Goal: Transaction & Acquisition: Obtain resource

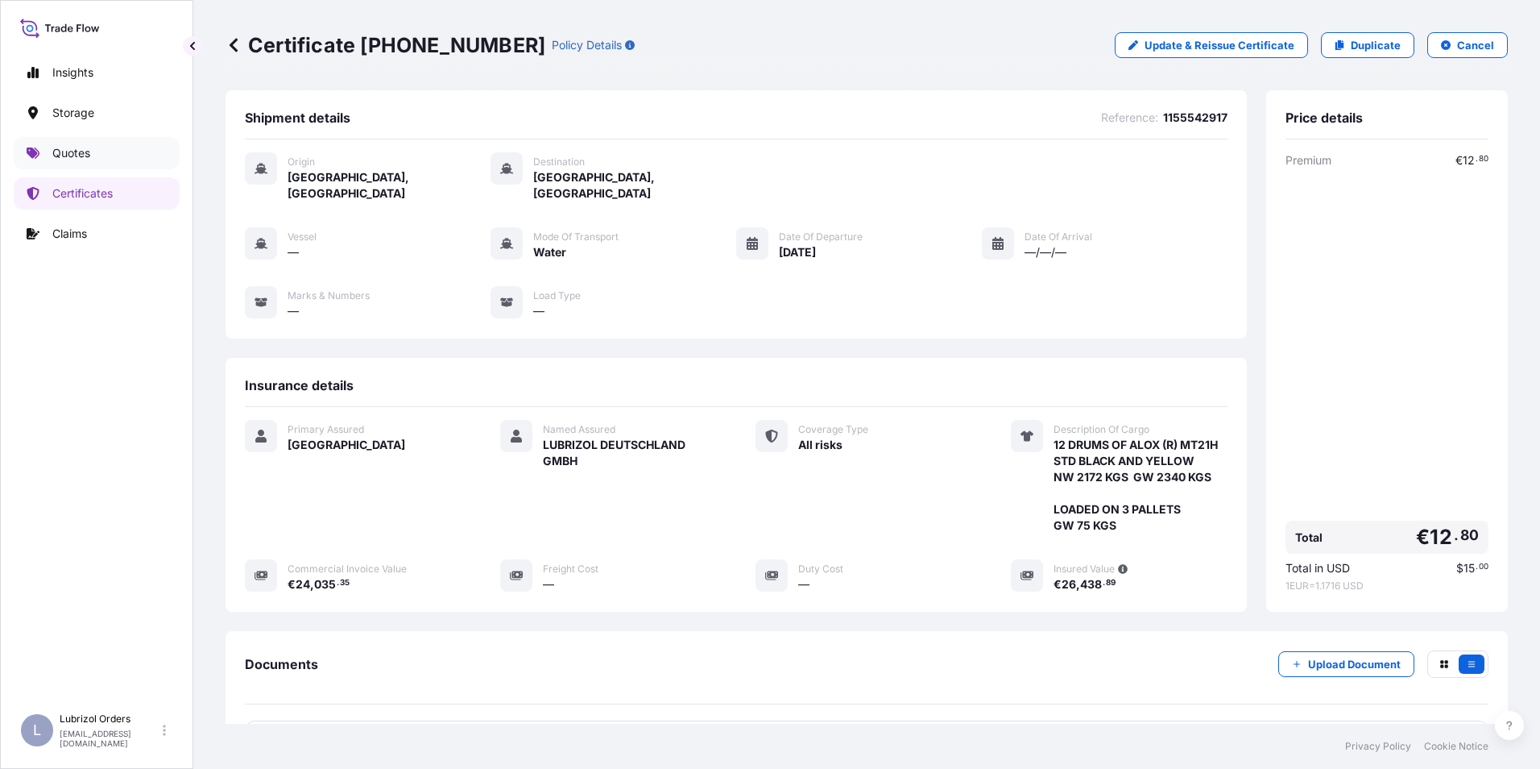
click at [70, 148] on p "Quotes" at bounding box center [71, 153] width 38 height 16
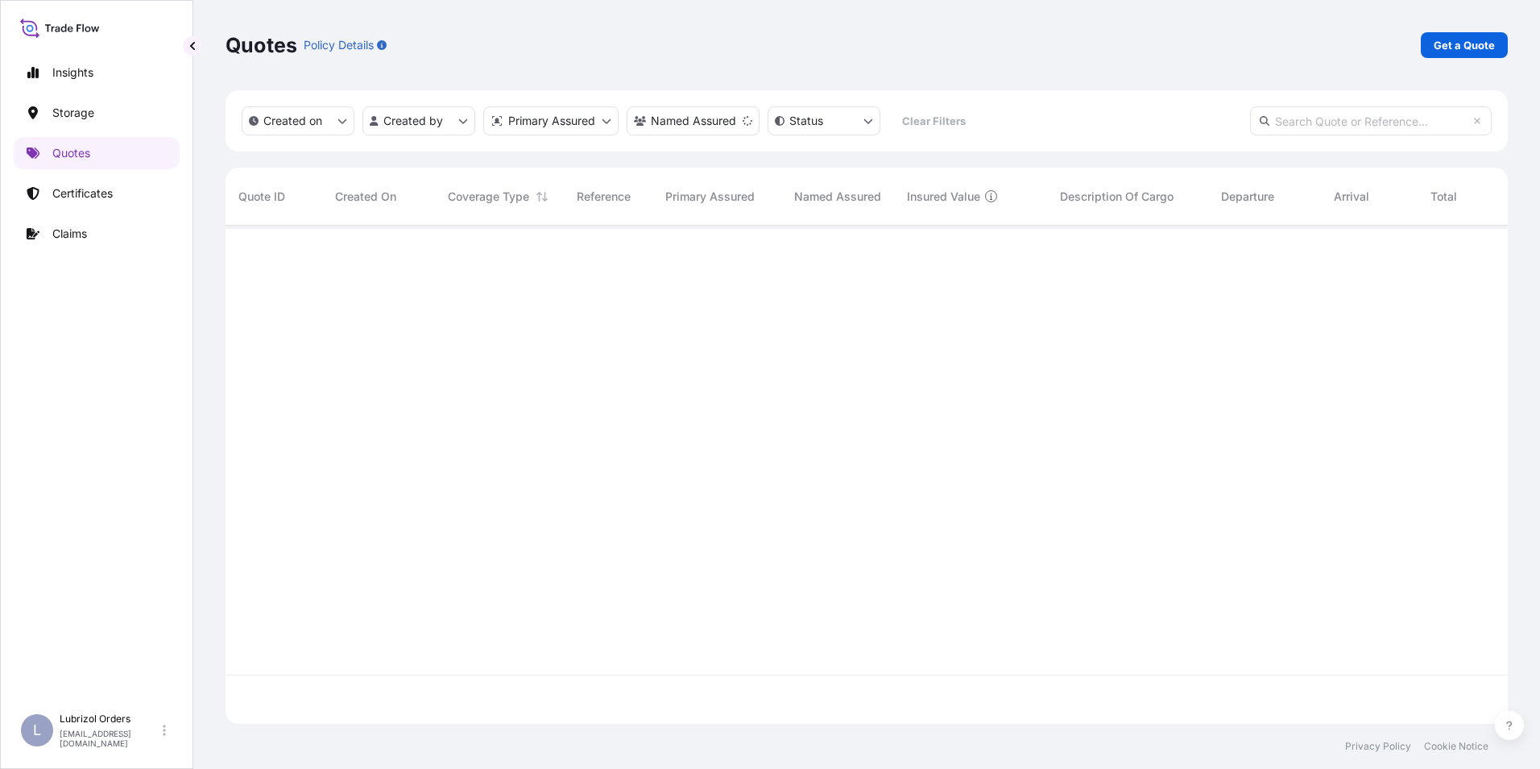
scroll to position [544, 1270]
click at [1446, 45] on p "Get a Quote" at bounding box center [1464, 45] width 61 height 16
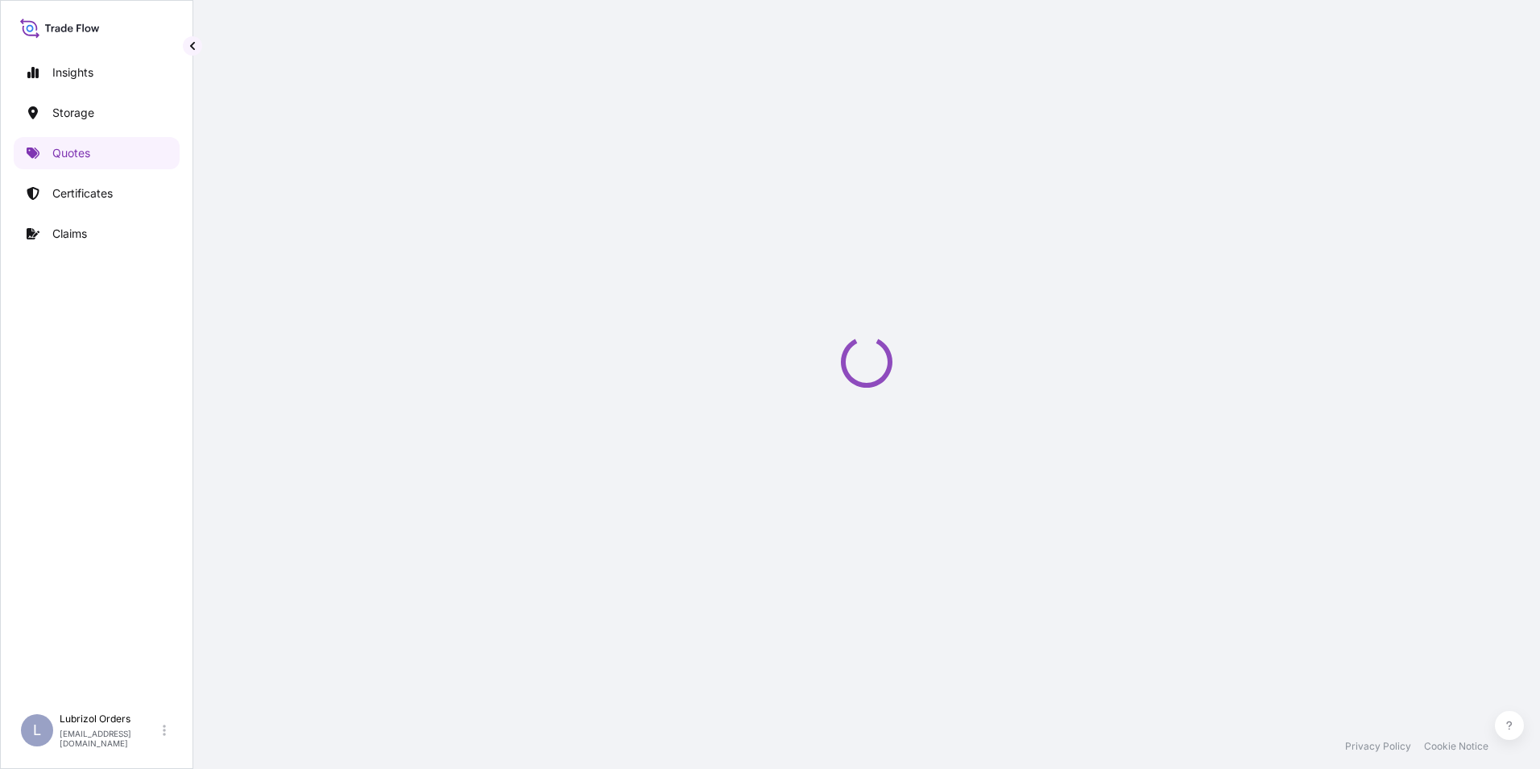
scroll to position [26, 0]
select select "Water"
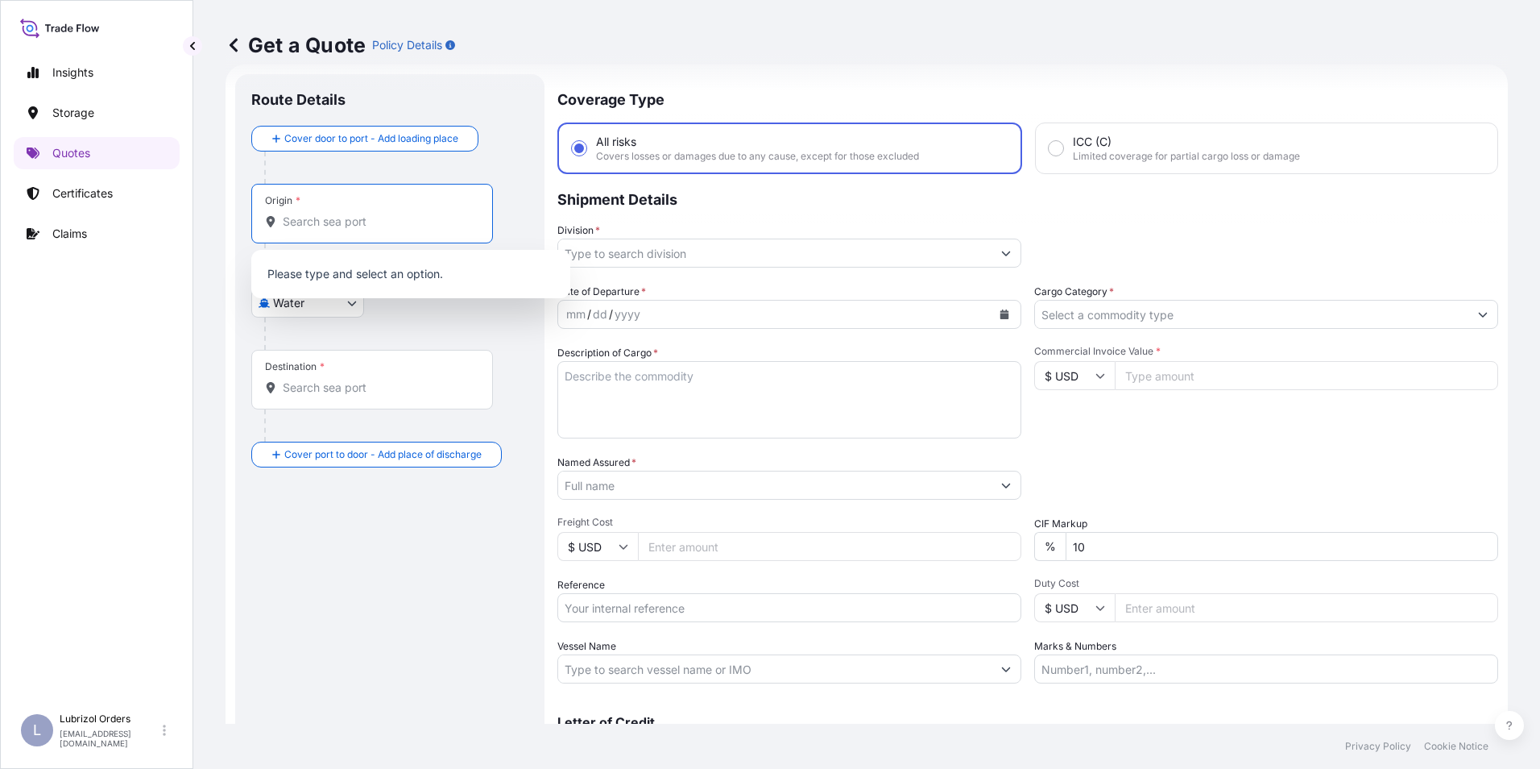
click at [312, 226] on input "Origin *" at bounding box center [378, 221] width 190 height 16
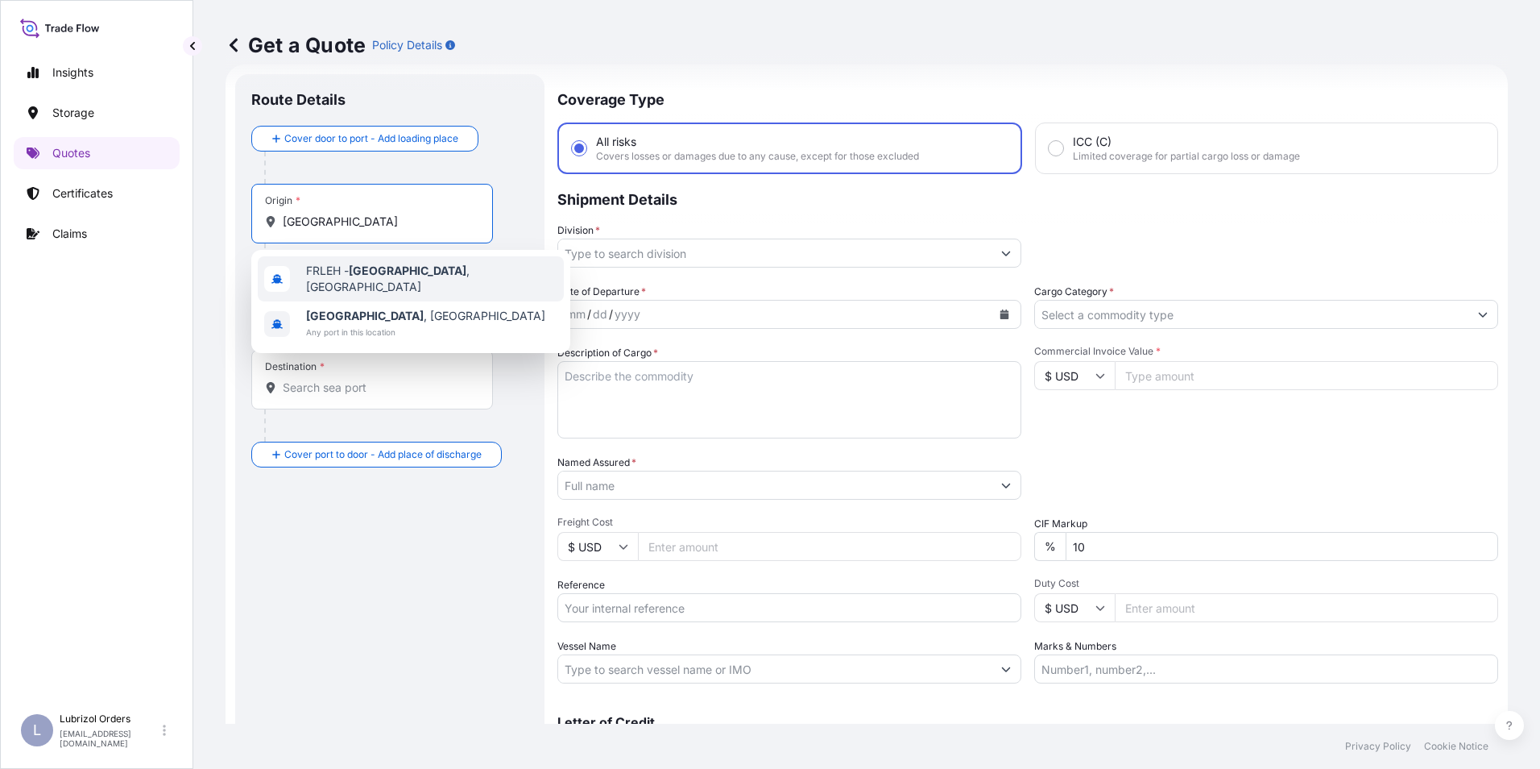
click at [329, 271] on span "FRLEH - [GEOGRAPHIC_DATA] , [GEOGRAPHIC_DATA]" at bounding box center [431, 279] width 251 height 32
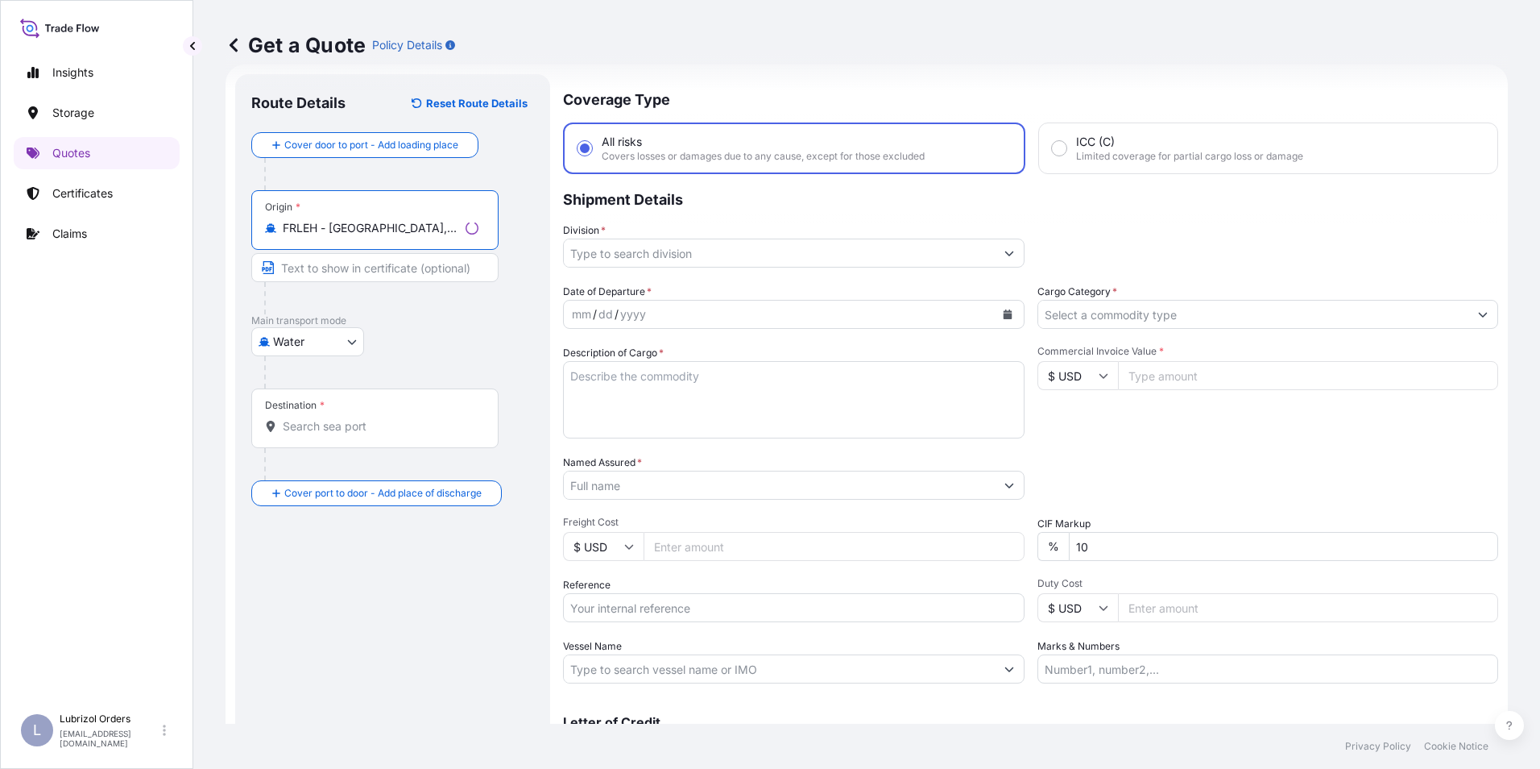
type input "FRLEH - [GEOGRAPHIC_DATA], [GEOGRAPHIC_DATA]"
click at [324, 428] on input "Destination *" at bounding box center [381, 426] width 196 height 16
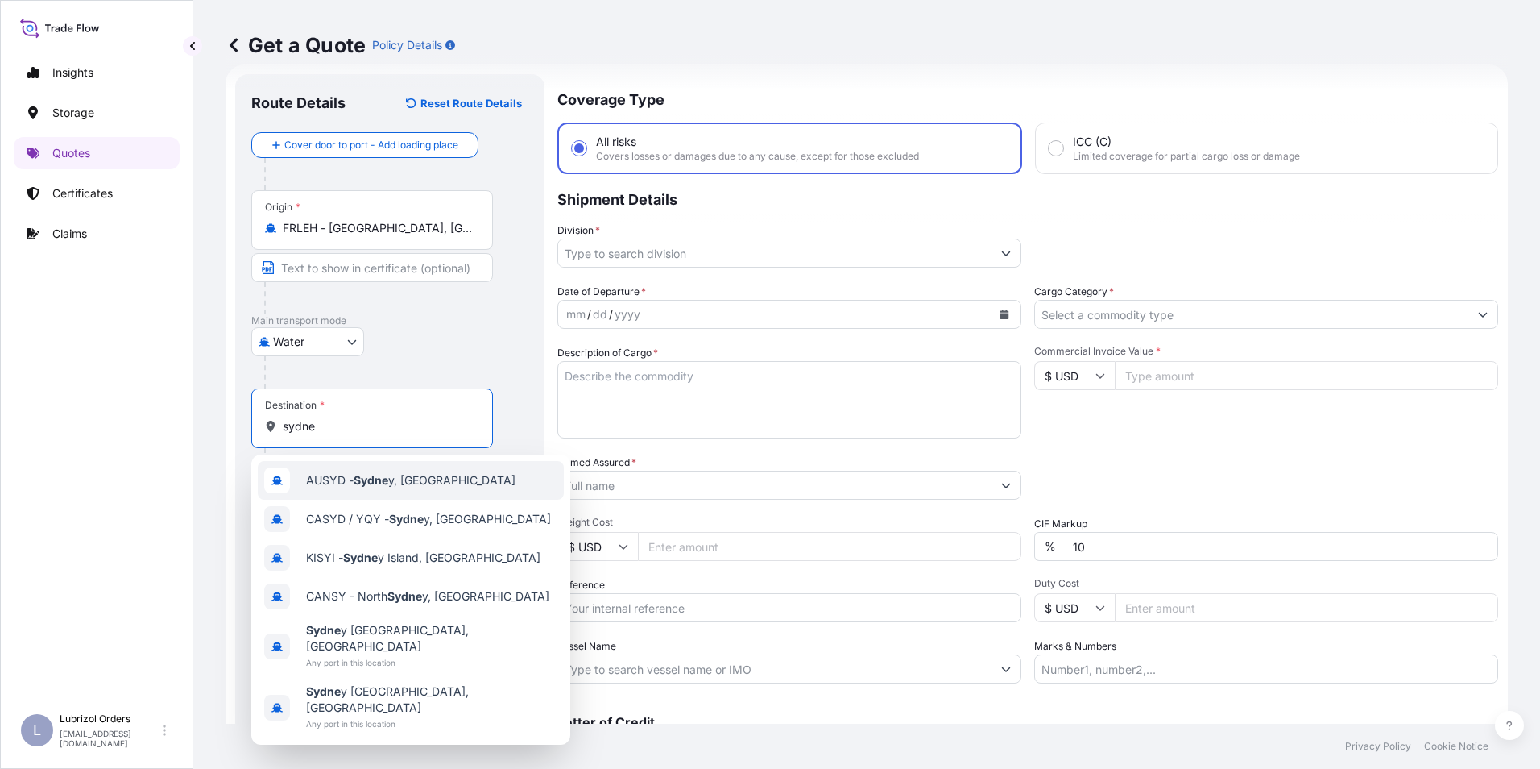
click at [336, 477] on span "AUSYD - Sydne y, [GEOGRAPHIC_DATA]" at bounding box center [410, 480] width 209 height 16
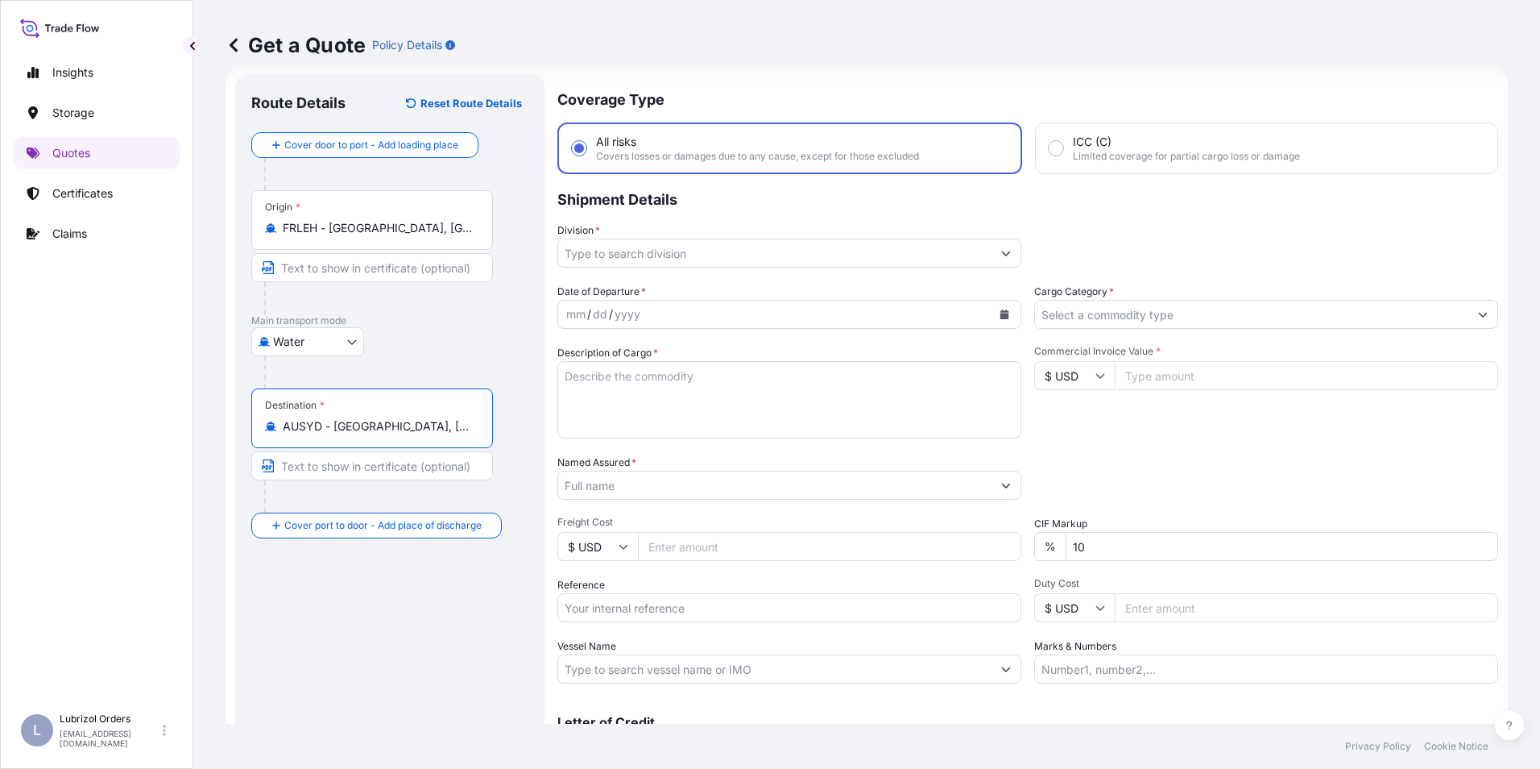
type input "AUSYD - [GEOGRAPHIC_DATA], [GEOGRAPHIC_DATA]"
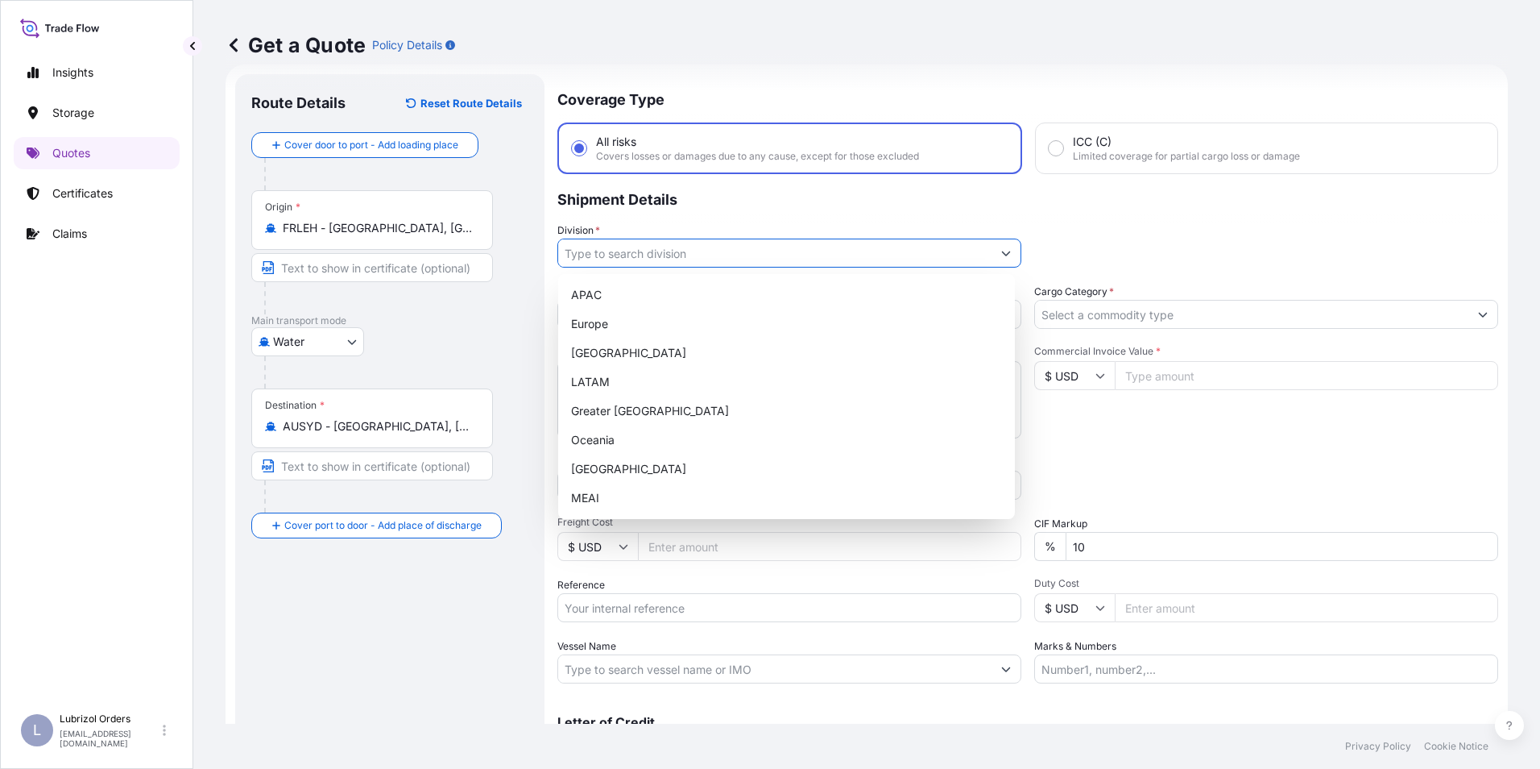
click at [654, 261] on input "Division *" at bounding box center [774, 252] width 433 height 29
click at [621, 316] on div "Europe" at bounding box center [787, 323] width 444 height 29
type input "Europe"
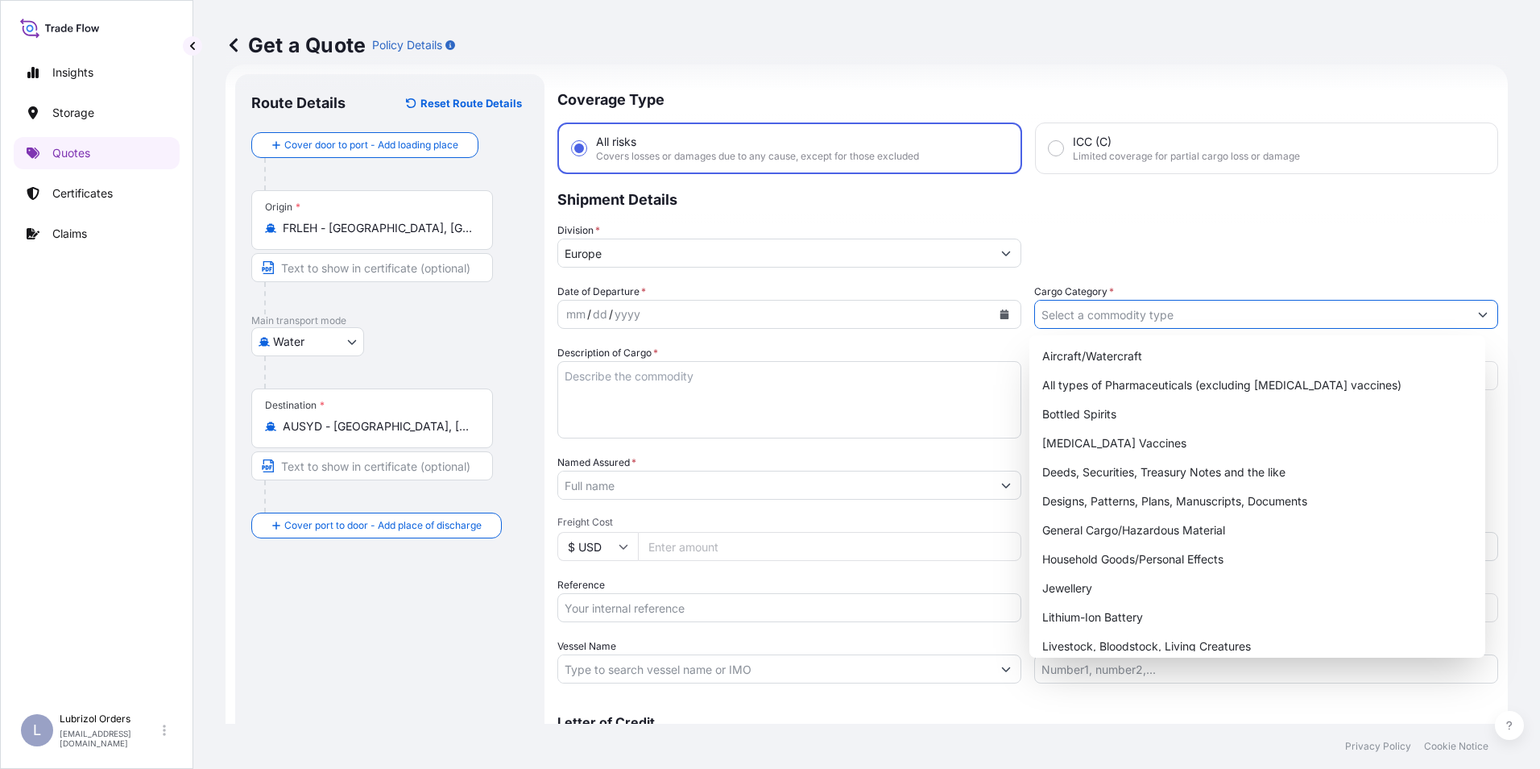
click at [1051, 312] on input "Cargo Category *" at bounding box center [1251, 314] width 433 height 29
click at [1080, 537] on div "General Cargo/Hazardous Material" at bounding box center [1258, 530] width 444 height 29
type input "General Cargo/Hazardous Material"
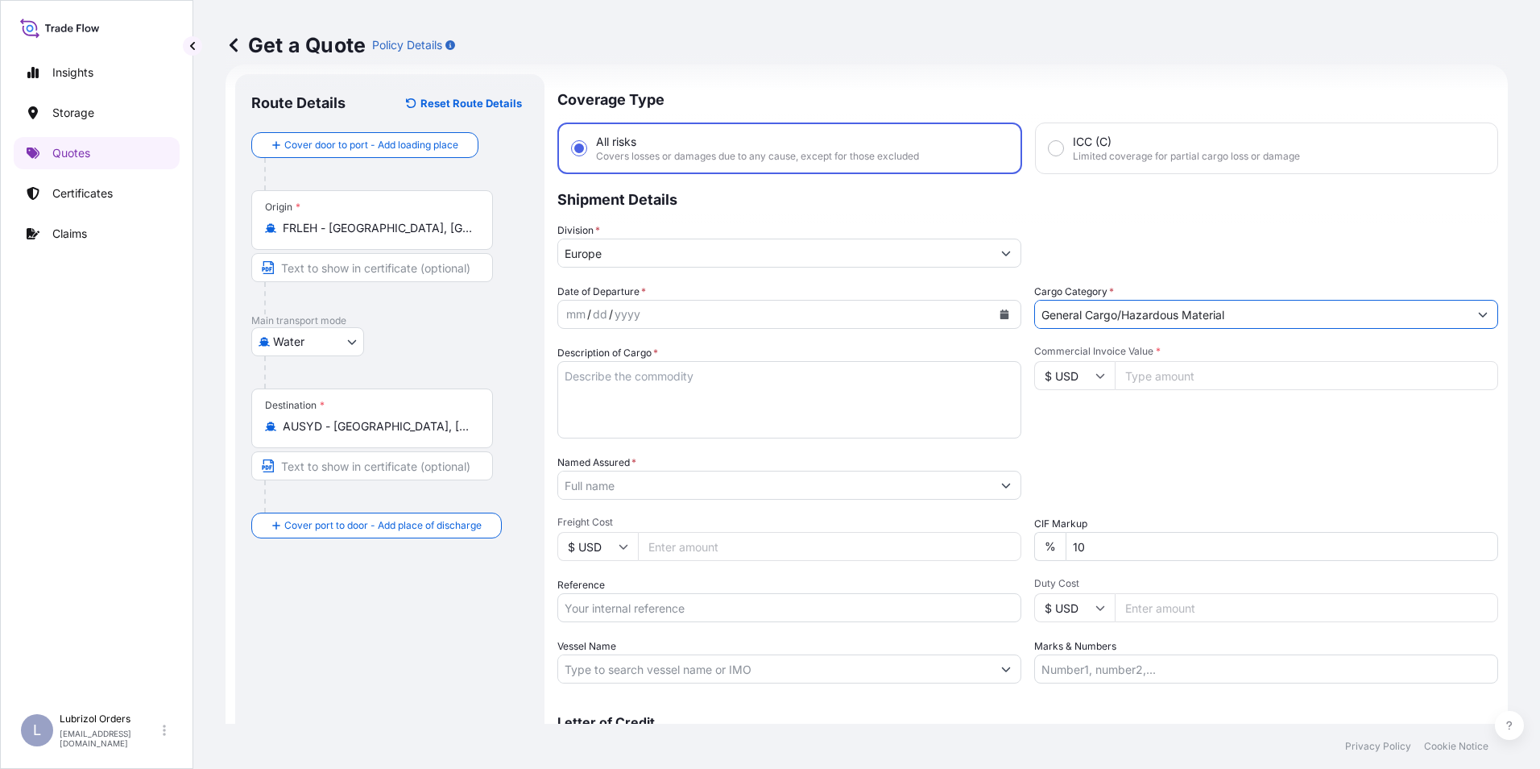
click at [566, 312] on div "mm" at bounding box center [576, 314] width 23 height 19
click at [622, 482] on input "Named Assured *" at bounding box center [772, 484] width 428 height 29
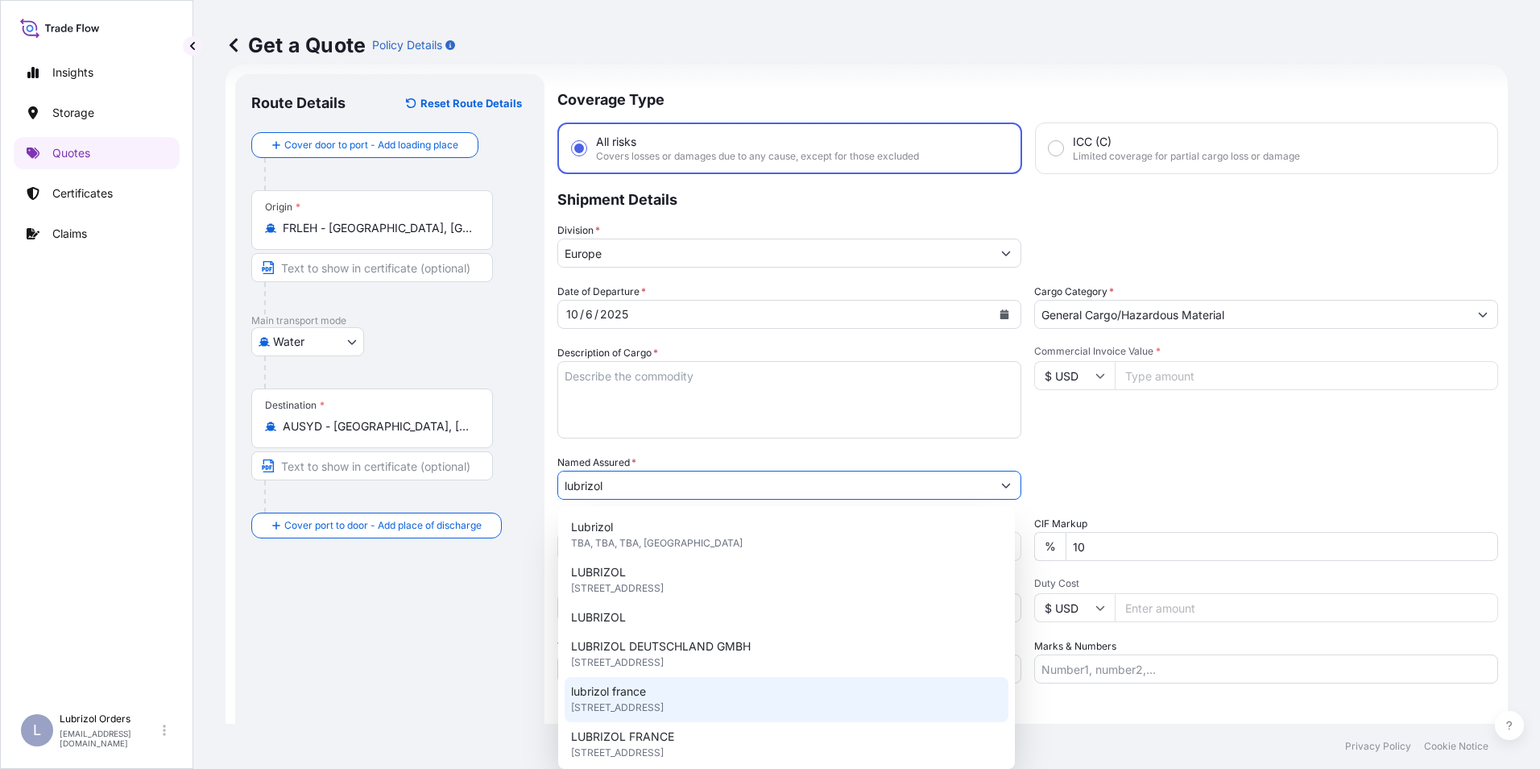
click at [646, 690] on span "lubrizol france" at bounding box center [608, 691] width 75 height 16
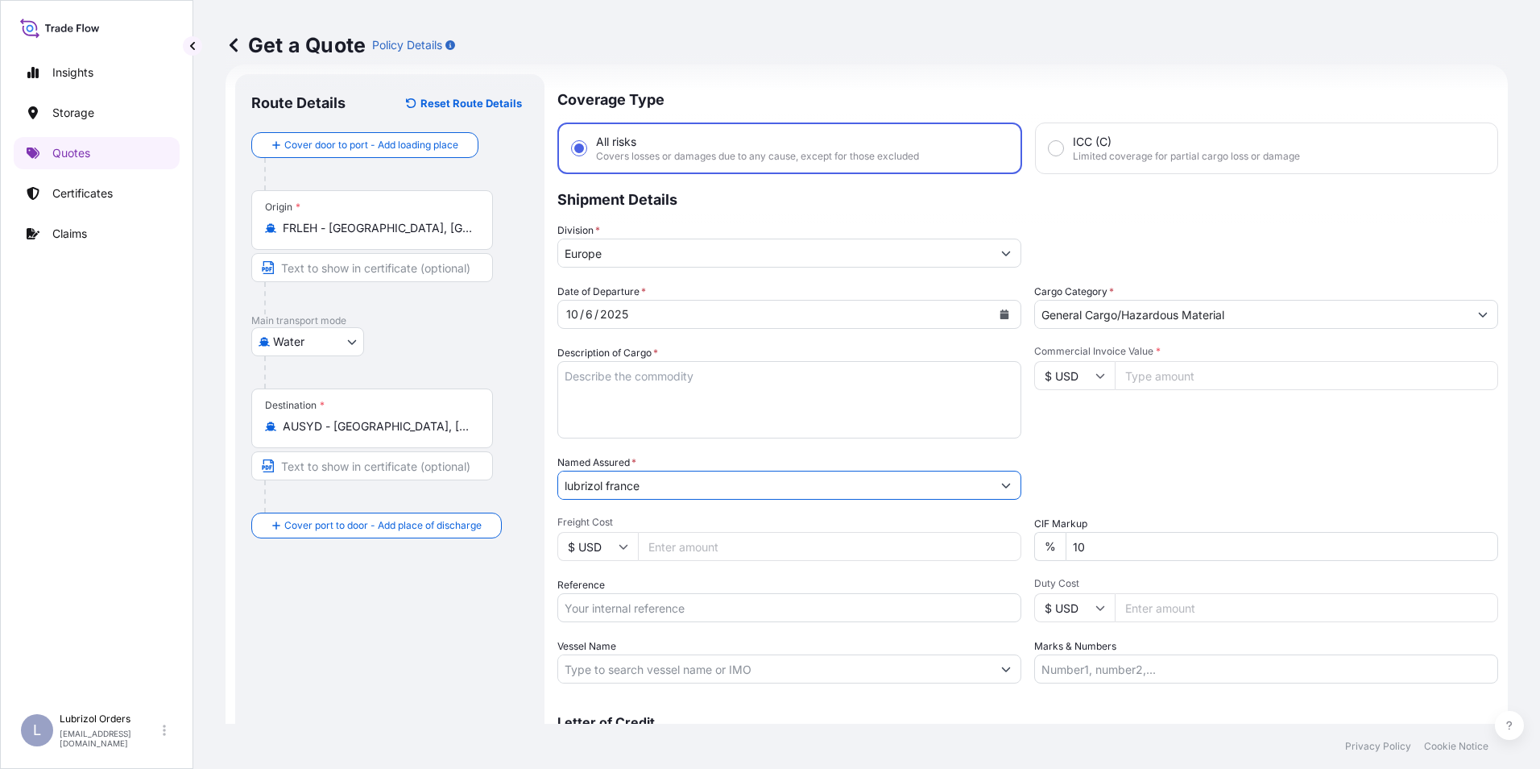
type input "lubrizol france"
click at [607, 605] on input "Reference" at bounding box center [789, 607] width 464 height 29
click at [629, 599] on input "Reference" at bounding box center [789, 607] width 464 height 29
paste input "1155542838"
type input "1155542838"
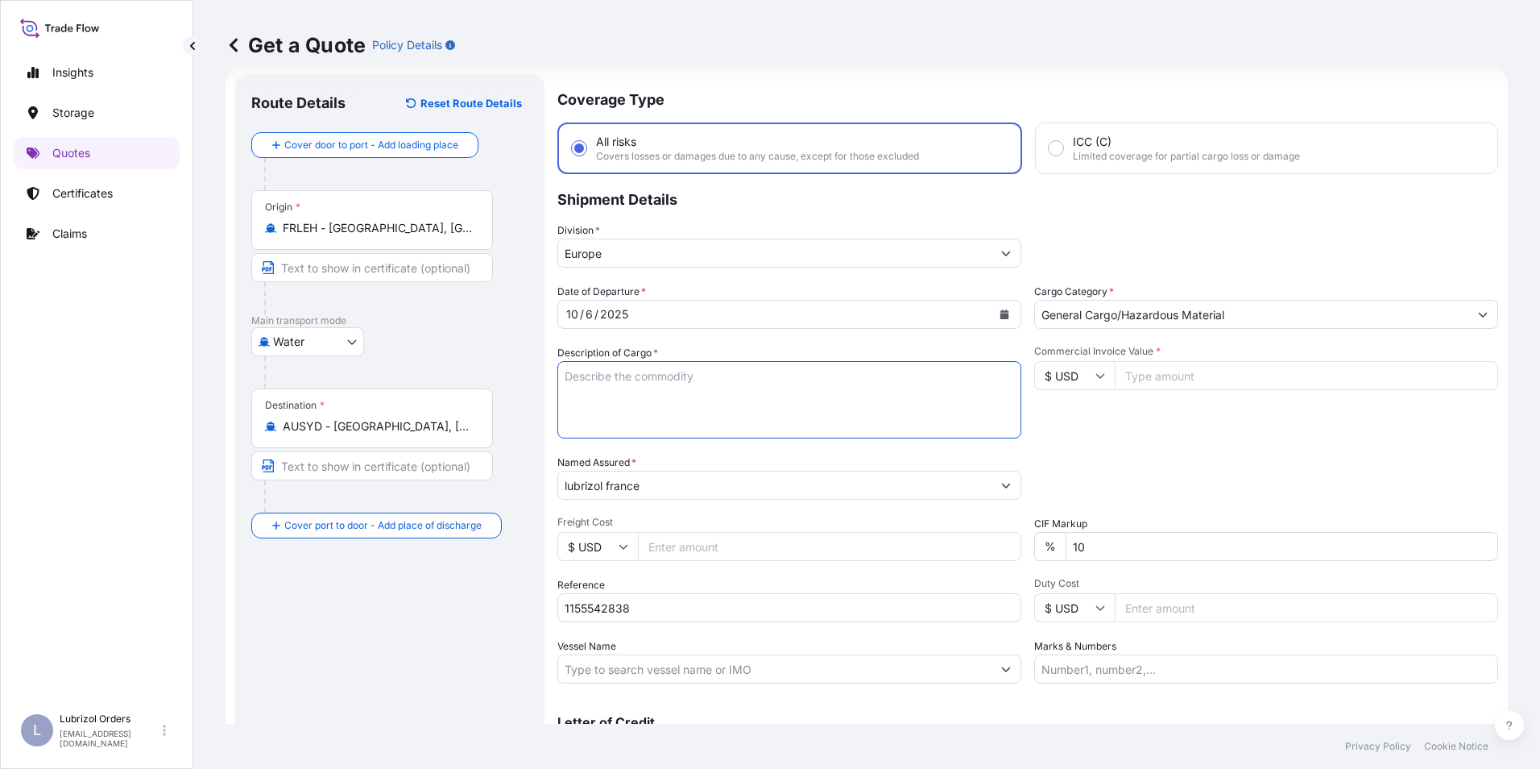
click at [651, 383] on textarea "Description of Cargo *" at bounding box center [789, 399] width 464 height 77
paste textarea "6 DRUMS OF LUBRIZOL (R) PV2402 STD BLACK AND YELLOW NW 1164 KGS GW 1248 KGS LOA…"
type textarea "6 DRUMS OF LUBRIZOL (R) PV2402 STD BLACK AND YELLOW NW 1164 KGS GW 1248 KGS LOA…"
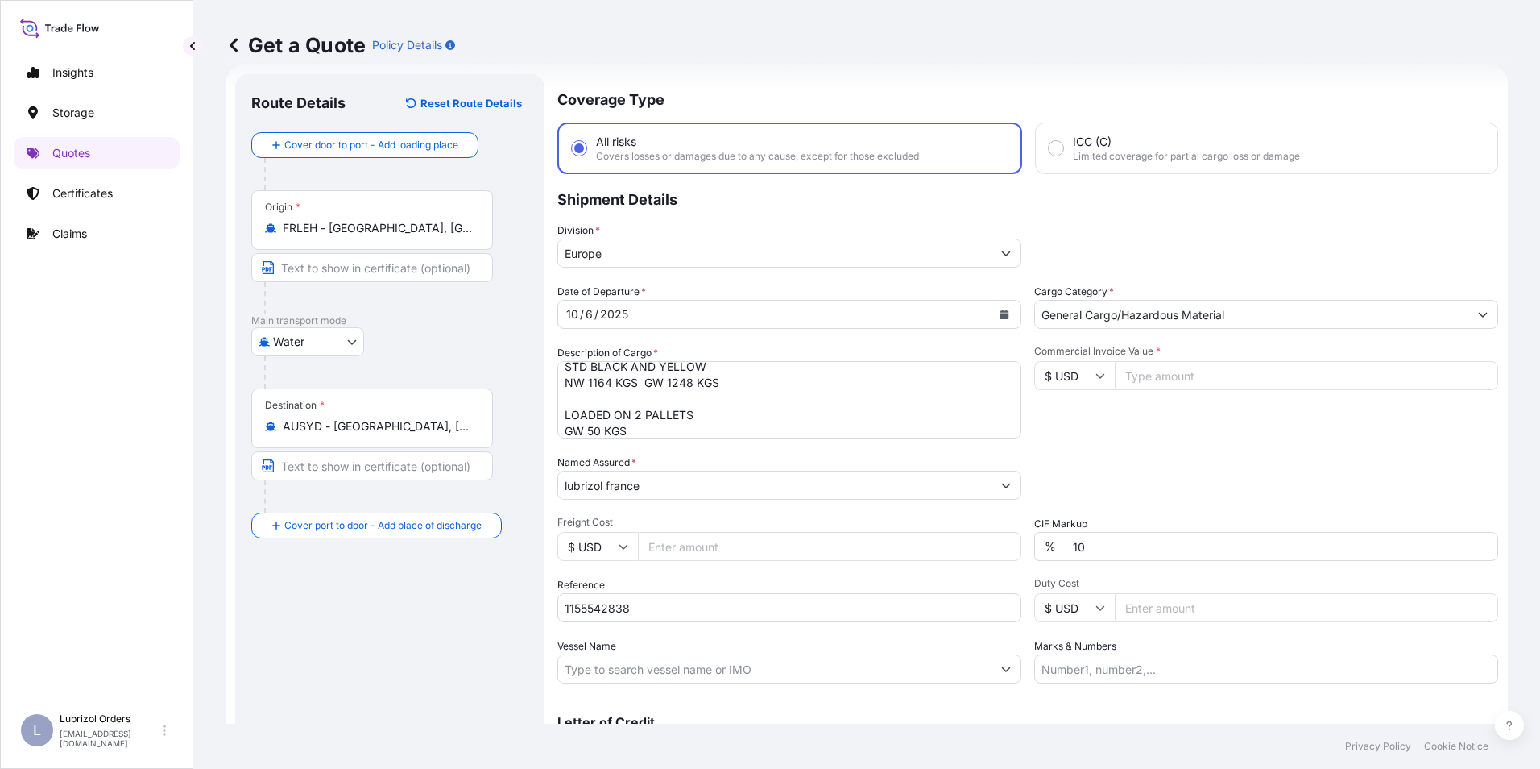
click at [1078, 376] on input "$ USD" at bounding box center [1074, 375] width 81 height 29
click at [1063, 425] on div "€ EUR" at bounding box center [1069, 419] width 68 height 31
type input "€ EUR"
click at [1159, 379] on input "Commercial Invoice Value *" at bounding box center [1306, 375] width 383 height 29
click at [1123, 375] on input "Commercial Invoice Value *" at bounding box center [1306, 375] width 383 height 29
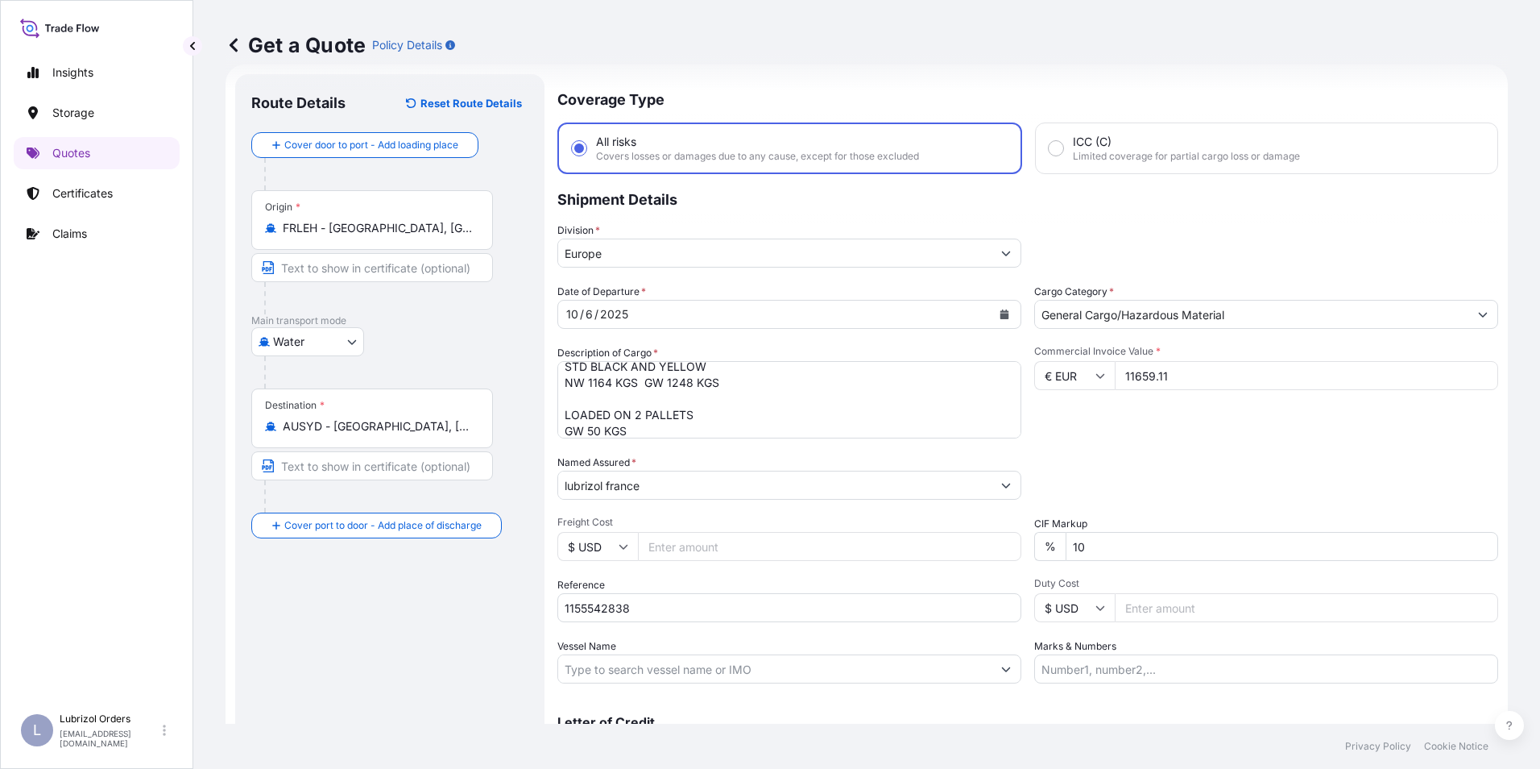
type input "11659.11"
click at [1188, 436] on div "Commercial Invoice Value * € EUR 11659.11" at bounding box center [1266, 391] width 464 height 93
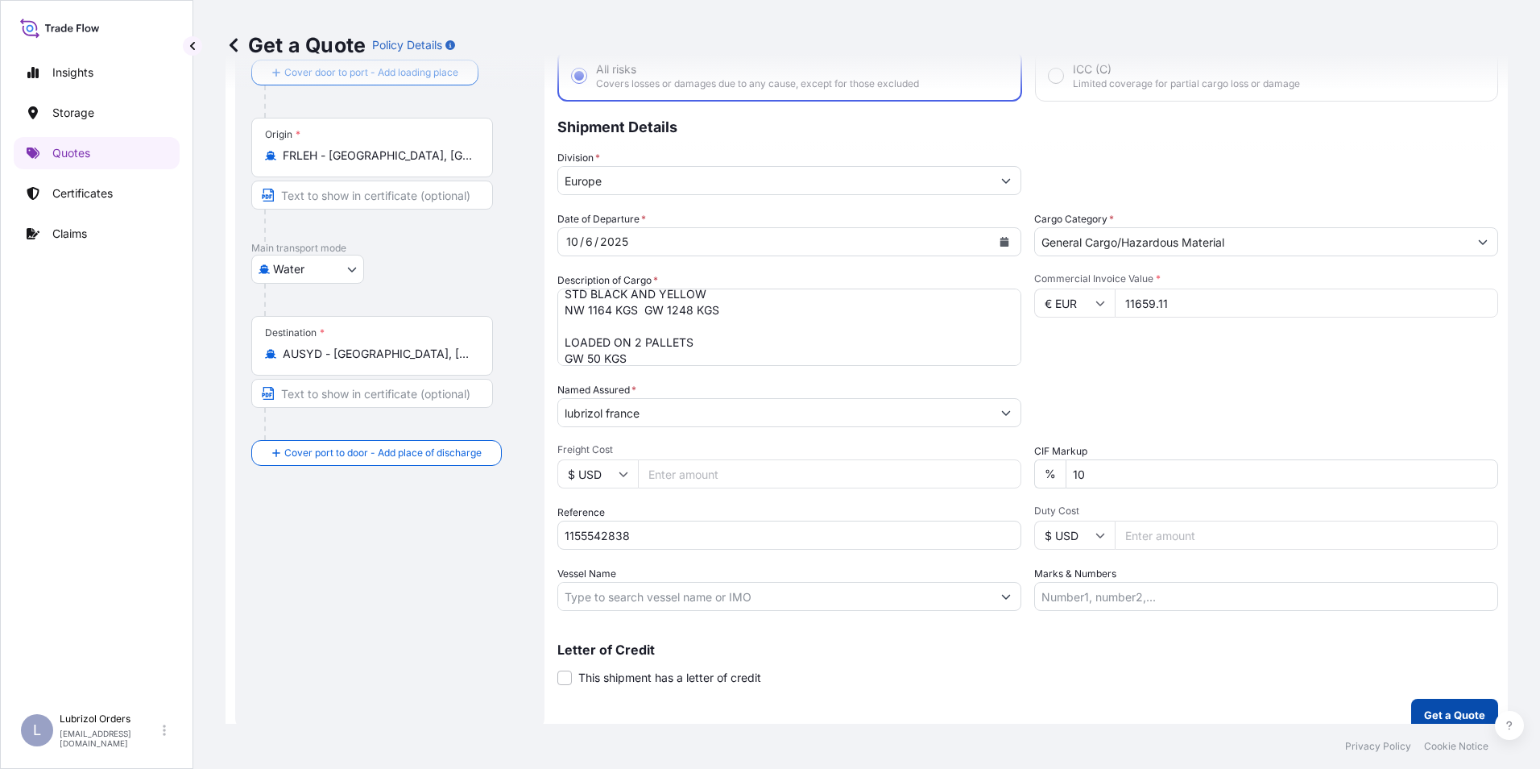
scroll to position [115, 0]
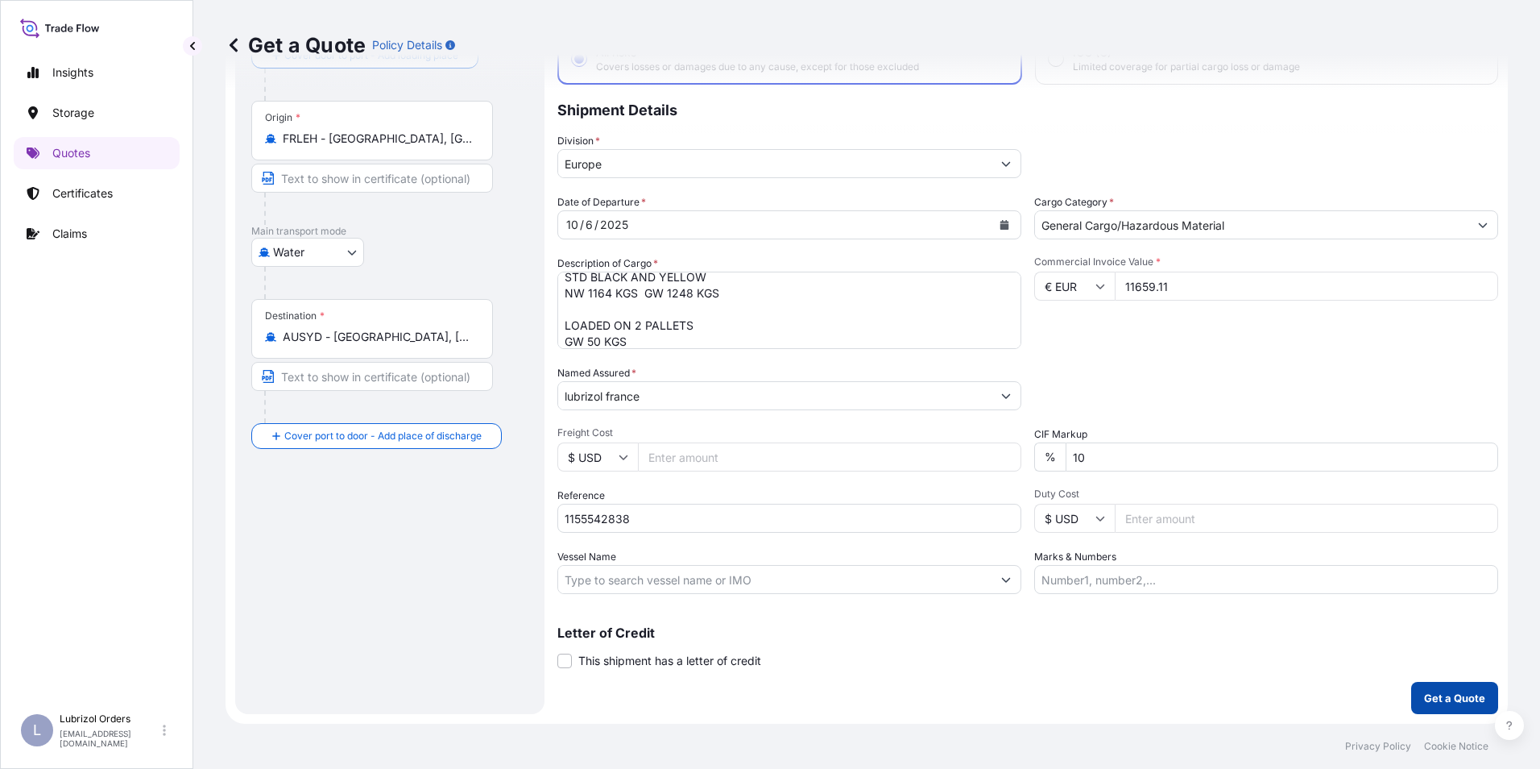
click at [1436, 697] on p "Get a Quote" at bounding box center [1454, 698] width 61 height 16
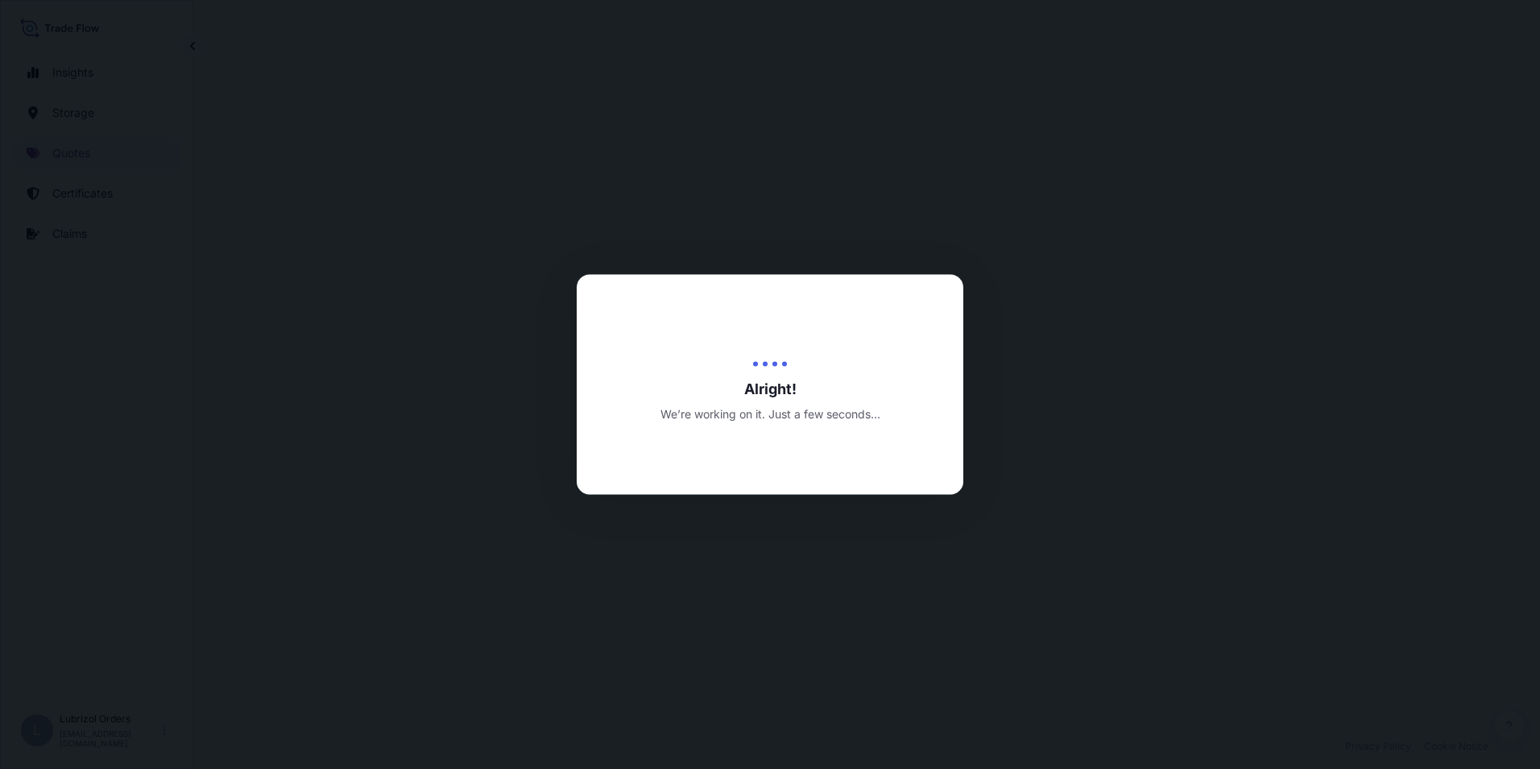
select select "Water"
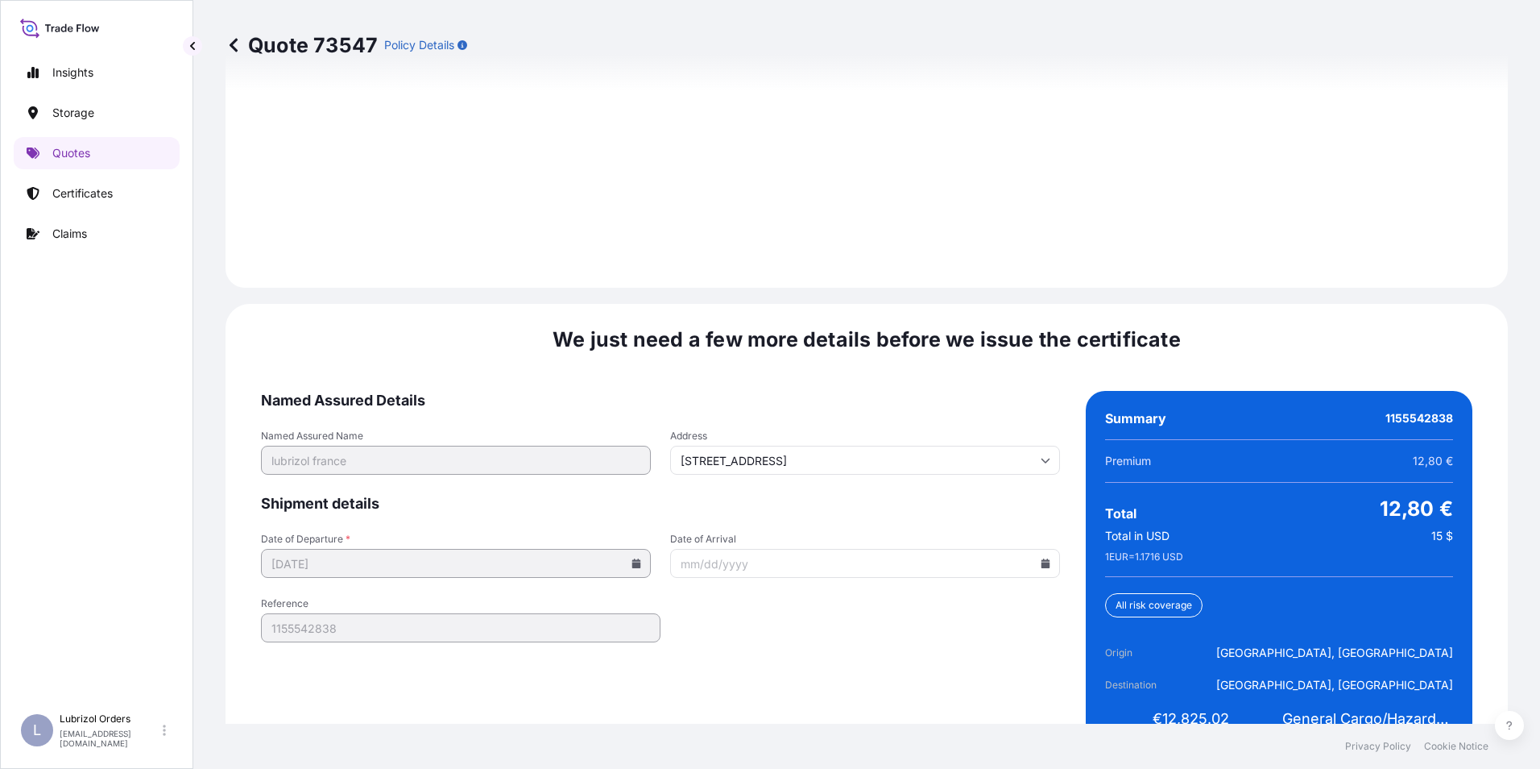
scroll to position [2304, 0]
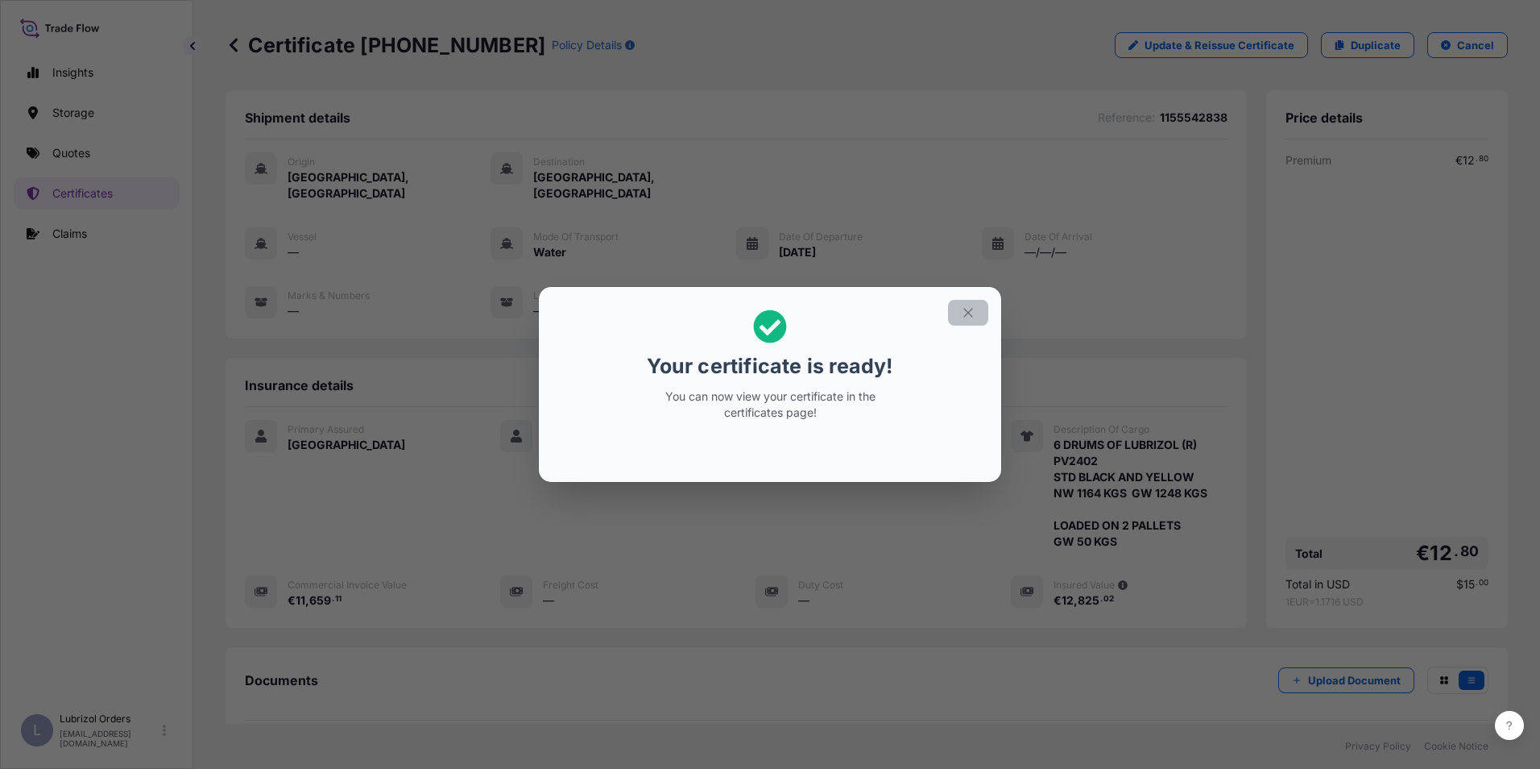
click at [966, 309] on icon "button" at bounding box center [968, 312] width 15 height 15
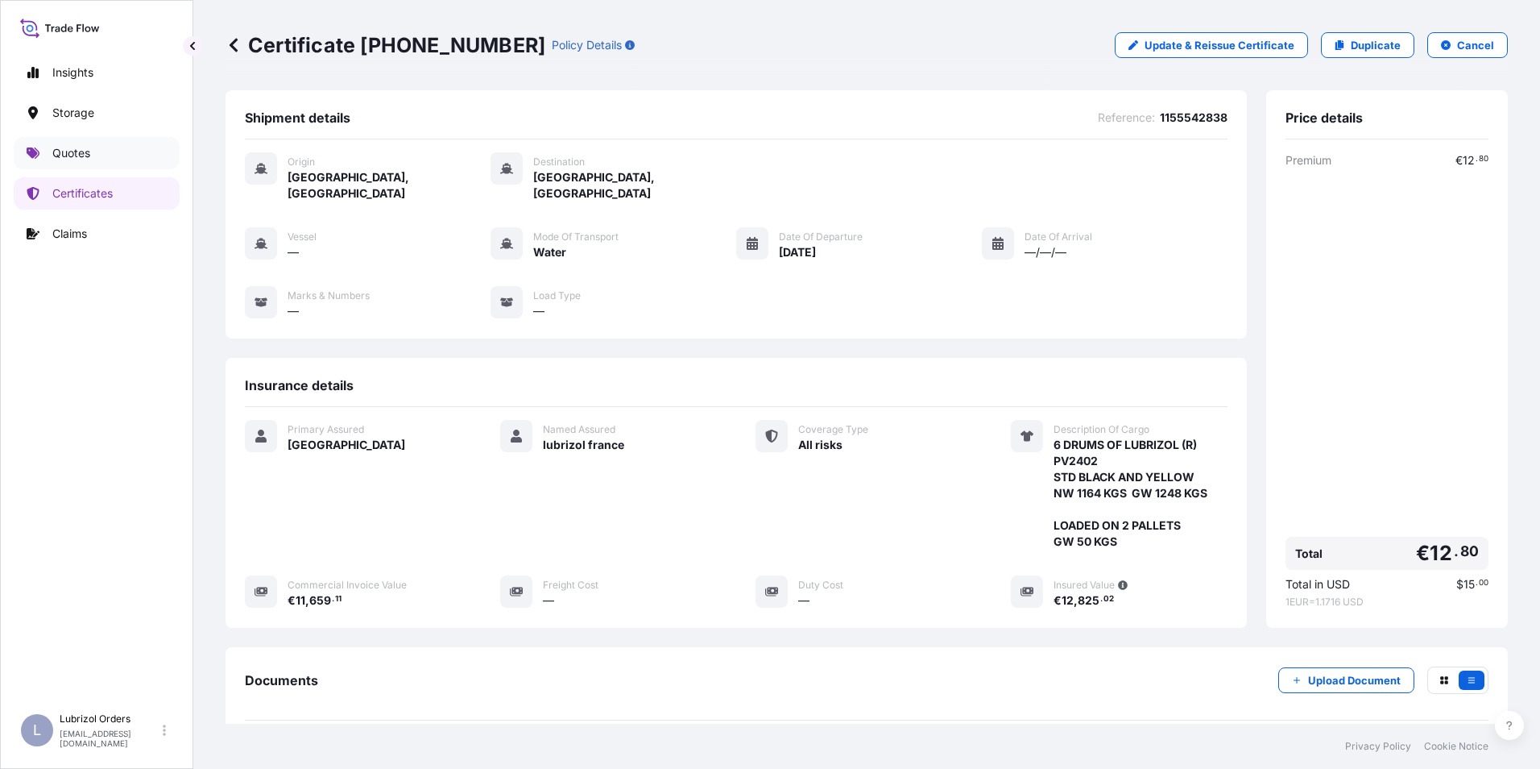
click at [62, 149] on p "Quotes" at bounding box center [71, 153] width 38 height 16
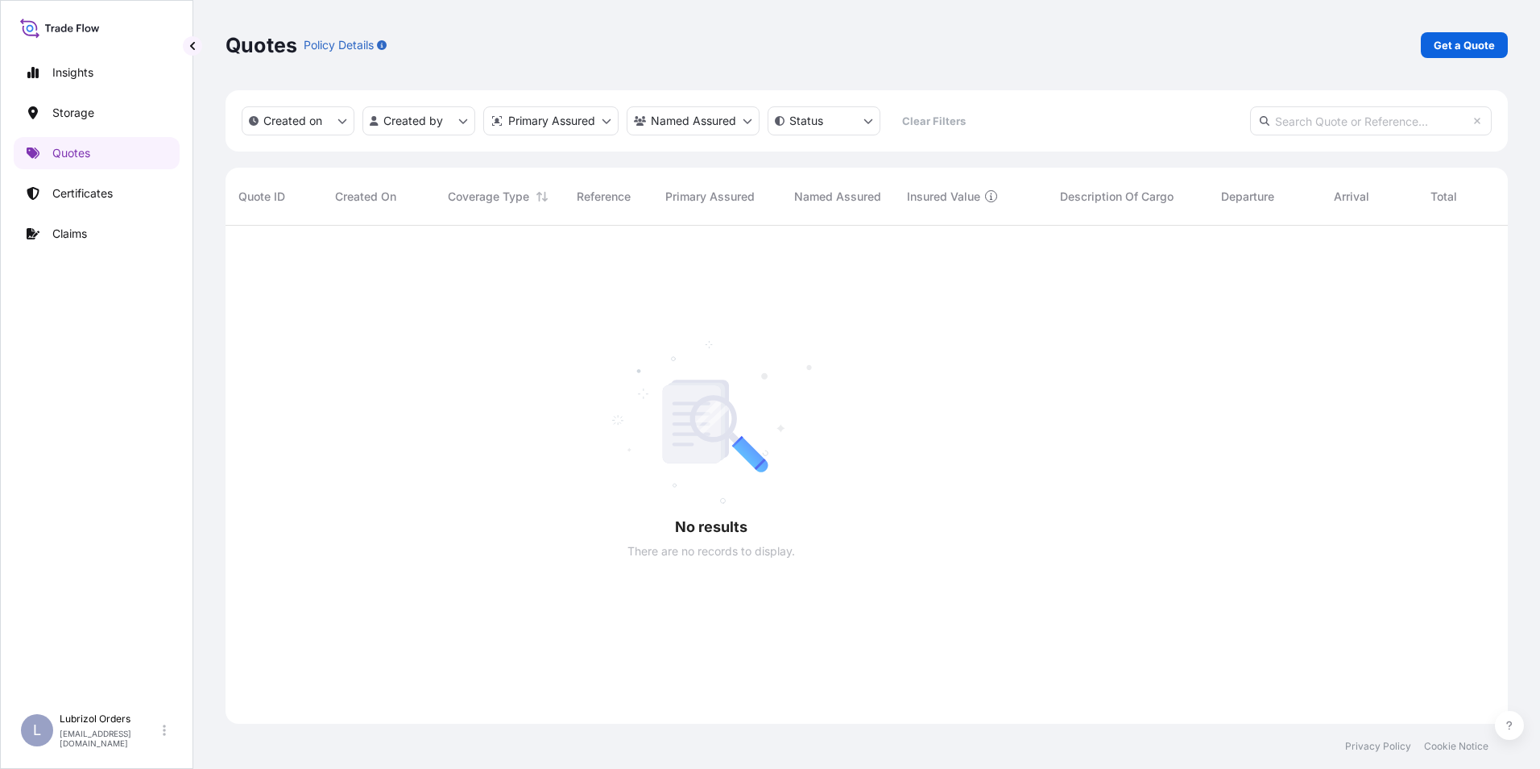
scroll to position [544, 1270]
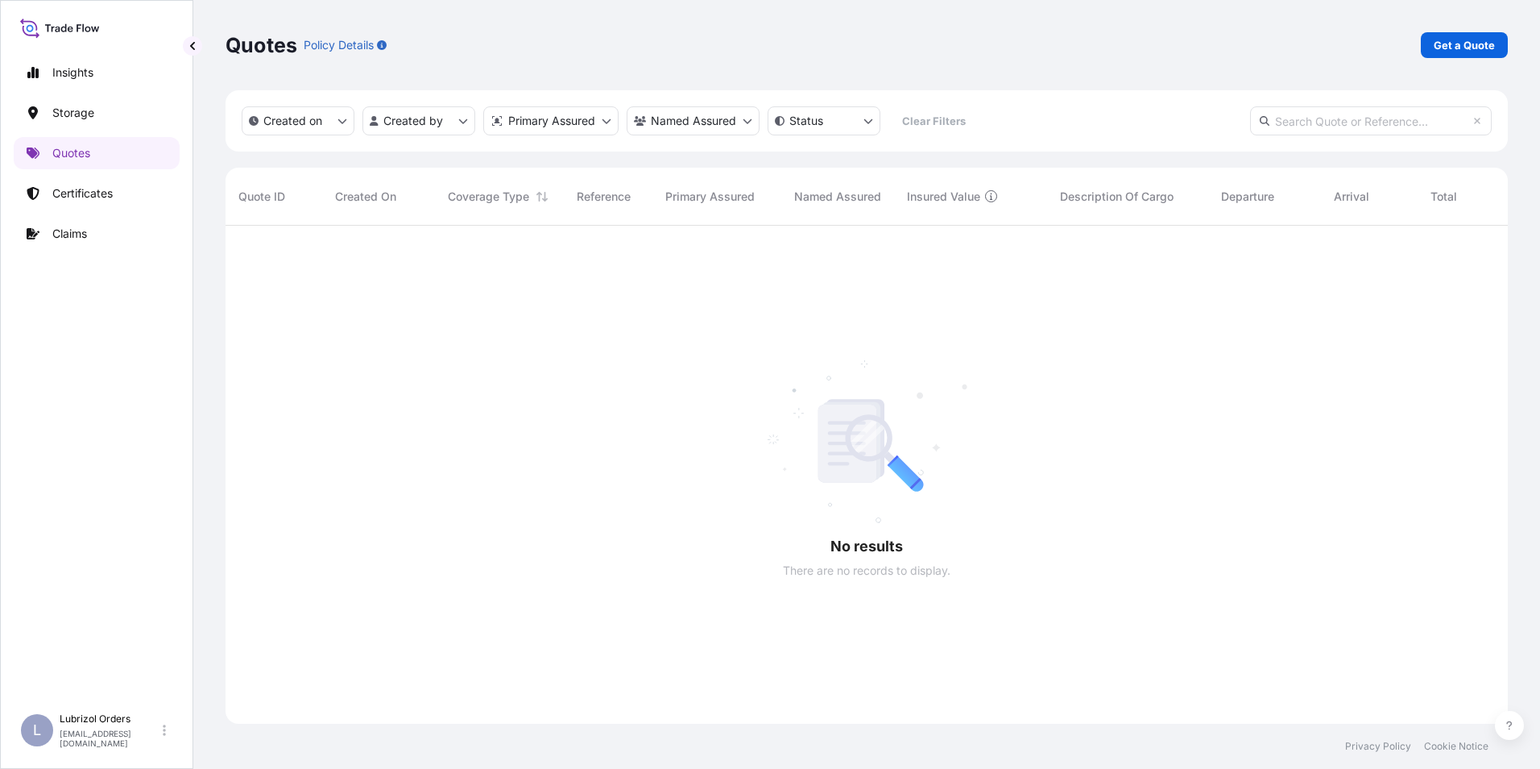
click at [903, 61] on div "Quotes Policy Details Get a Quote" at bounding box center [867, 45] width 1283 height 90
click at [1453, 51] on p "Get a Quote" at bounding box center [1464, 45] width 61 height 16
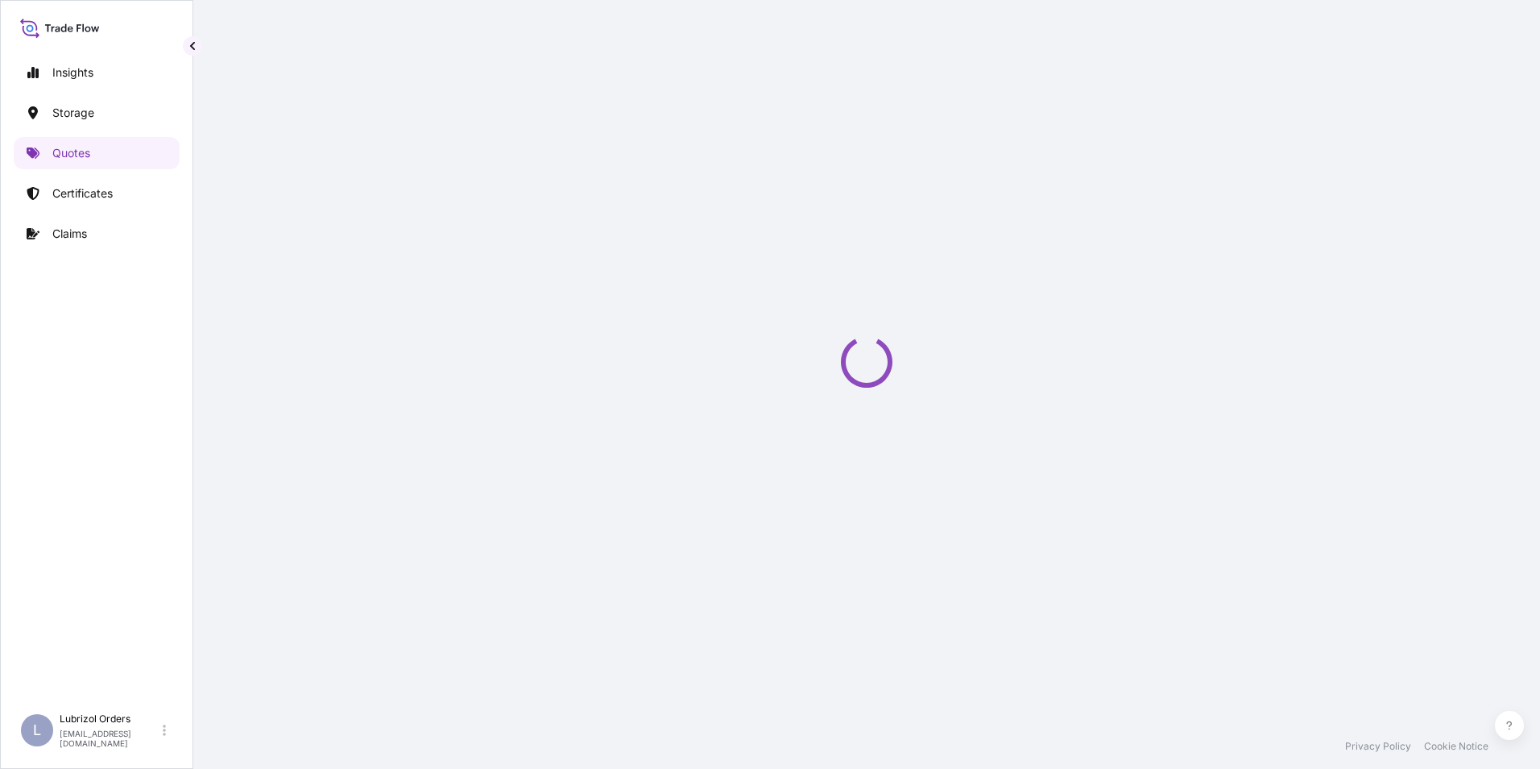
scroll to position [26, 0]
select select "Water"
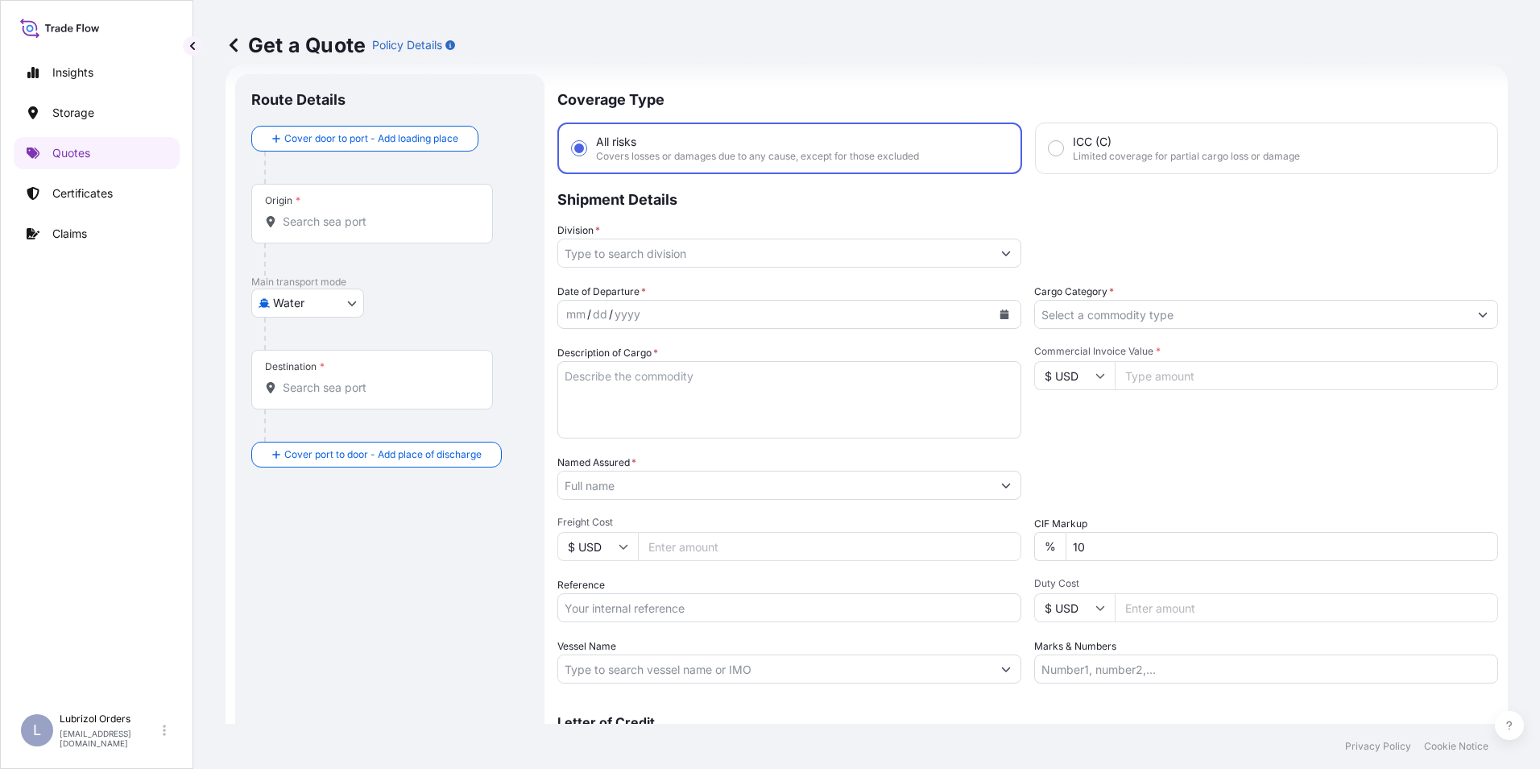
click at [360, 217] on input "Origin *" at bounding box center [378, 221] width 190 height 16
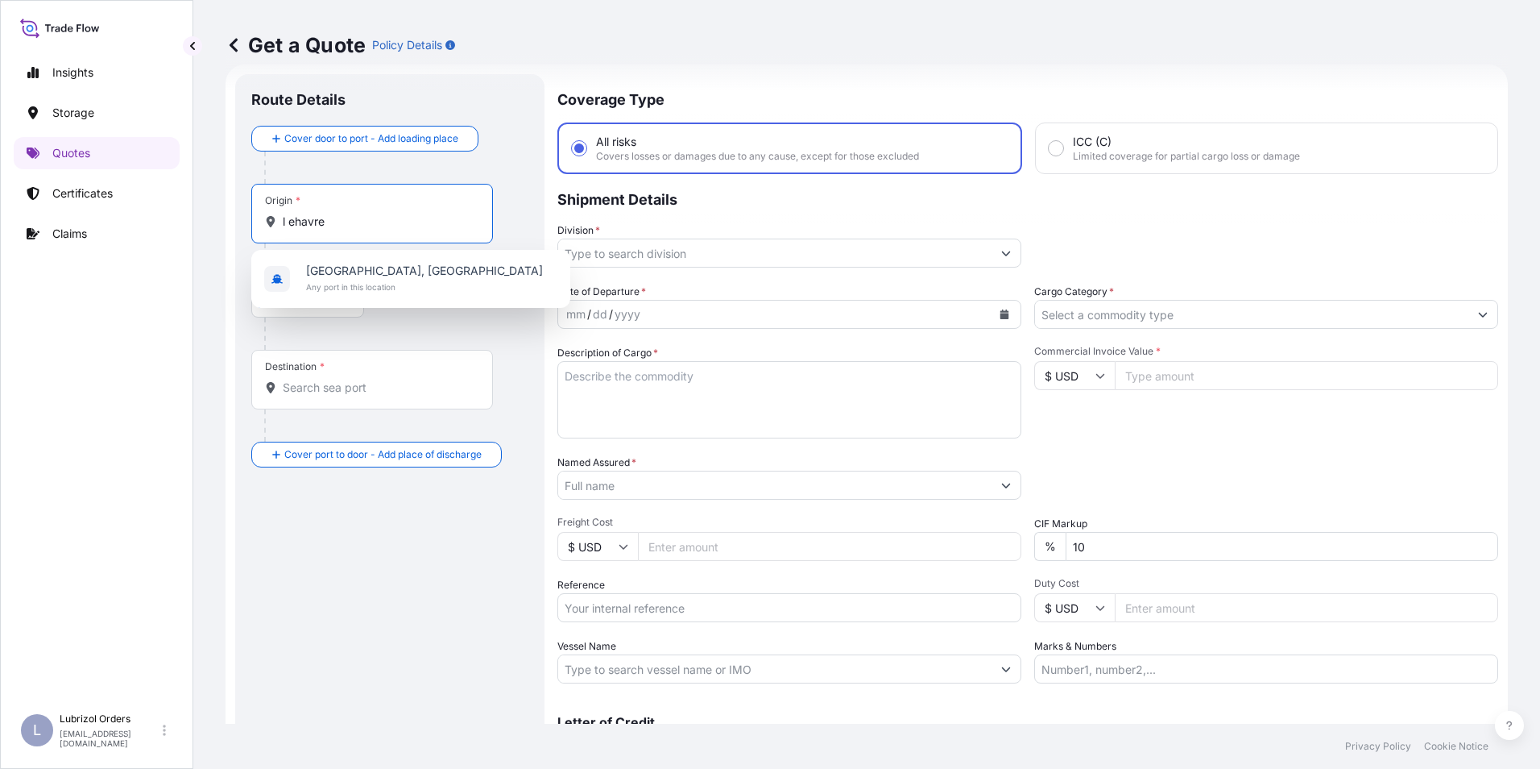
drag, startPoint x: 332, startPoint y: 226, endPoint x: 203, endPoint y: 216, distance: 129.3
click at [203, 216] on div "Get a Quote Policy Details Route Details Cover door to port - Add loading place…" at bounding box center [866, 361] width 1347 height 723
drag, startPoint x: 335, startPoint y: 225, endPoint x: 176, endPoint y: 222, distance: 159.5
click at [176, 222] on div "Insights Storage Quotes Certificates Claims L Lubrizol Orders [EMAIL_ADDRESS][D…" at bounding box center [770, 384] width 1540 height 769
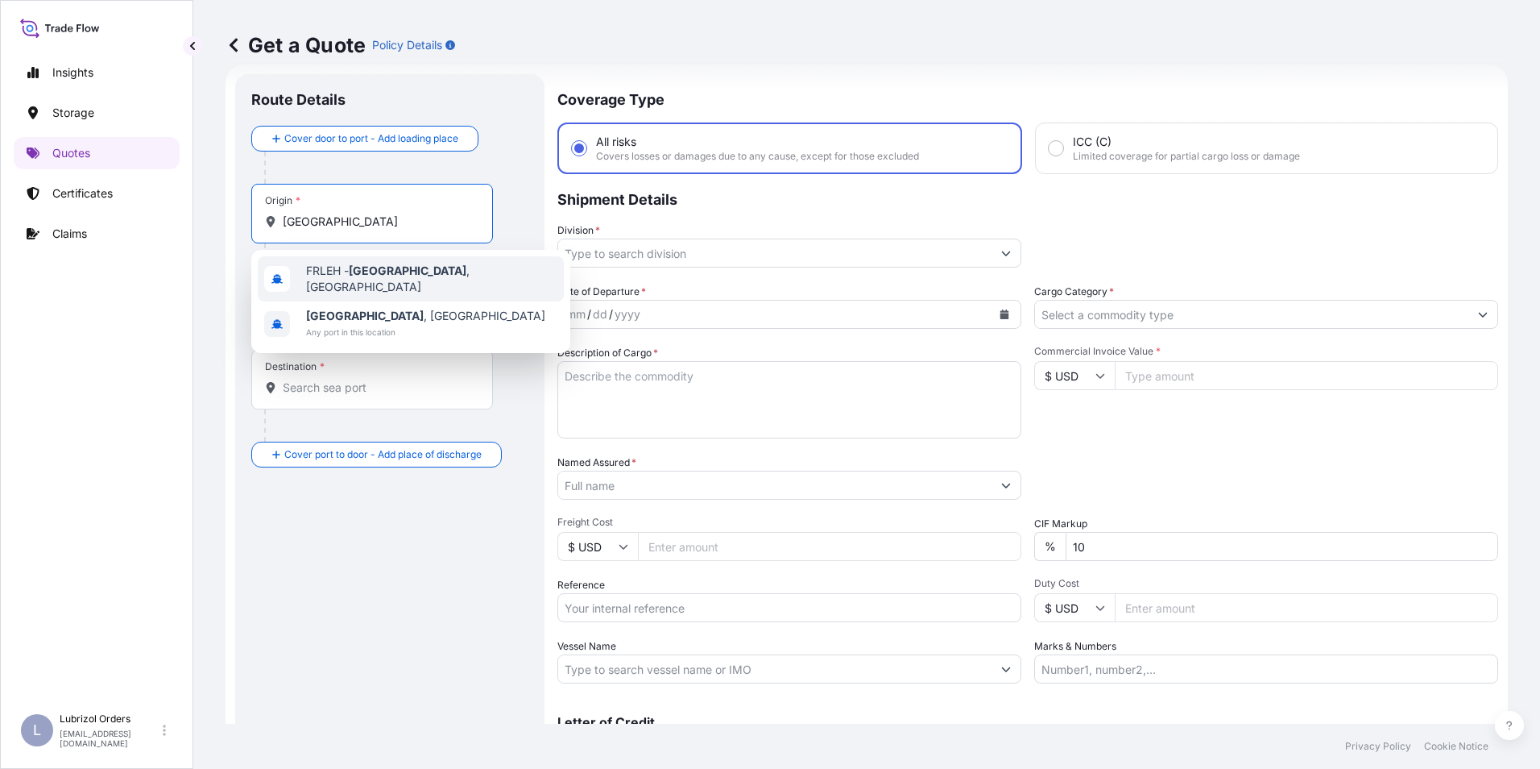
click at [343, 272] on span "FRLEH - [GEOGRAPHIC_DATA] , [GEOGRAPHIC_DATA]" at bounding box center [431, 279] width 251 height 32
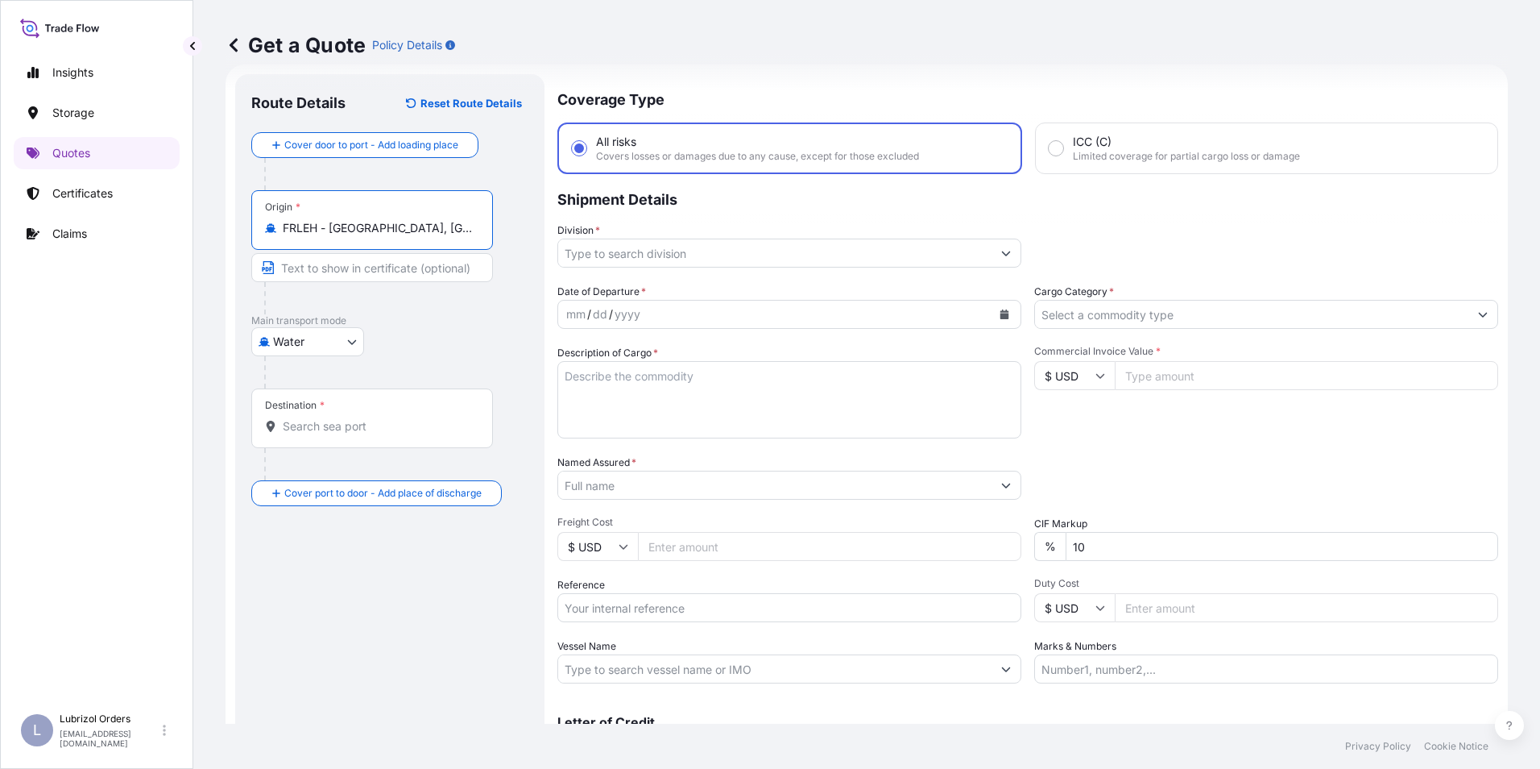
type input "FRLEH - [GEOGRAPHIC_DATA], [GEOGRAPHIC_DATA]"
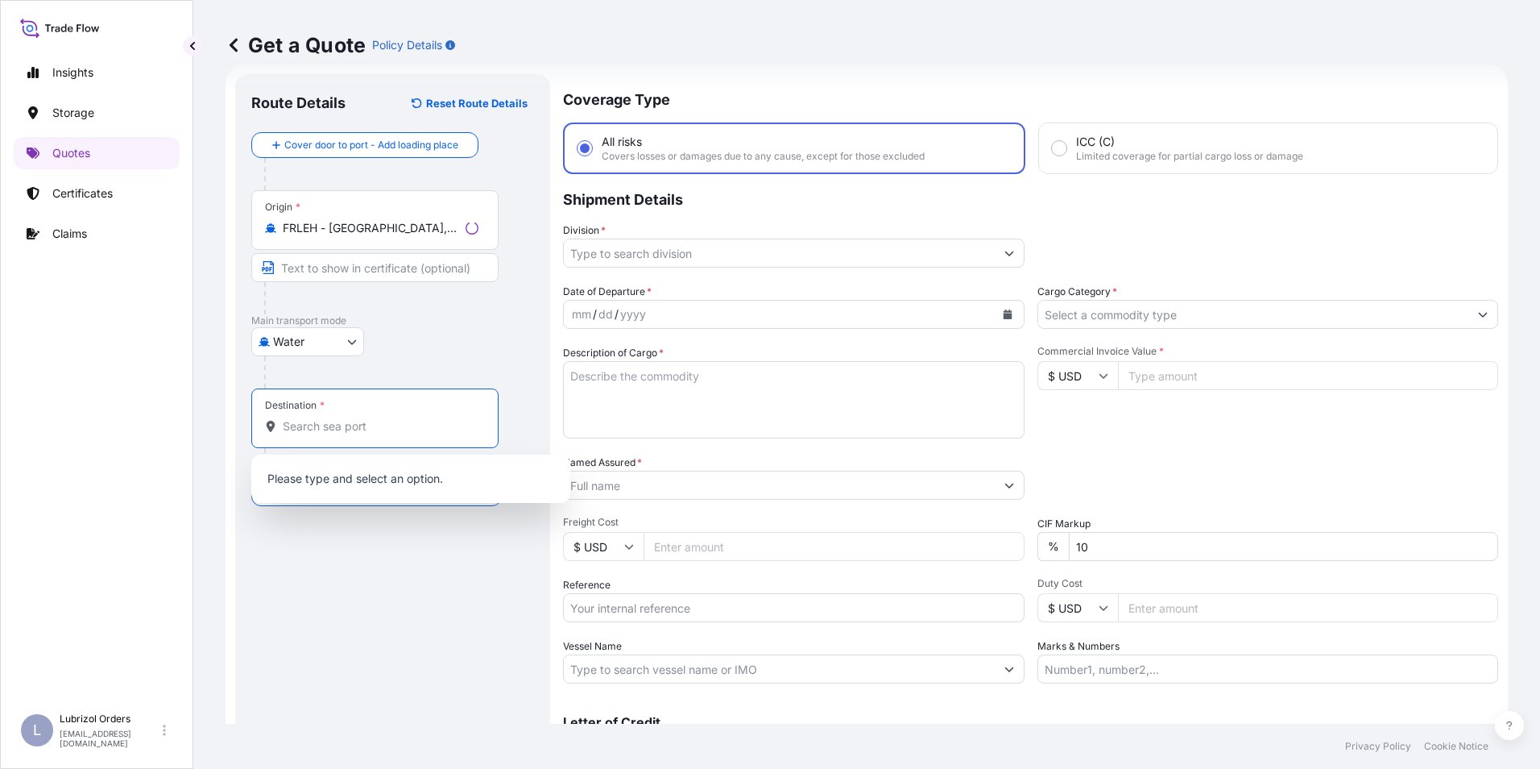
click at [330, 429] on input "Destination *" at bounding box center [381, 426] width 196 height 16
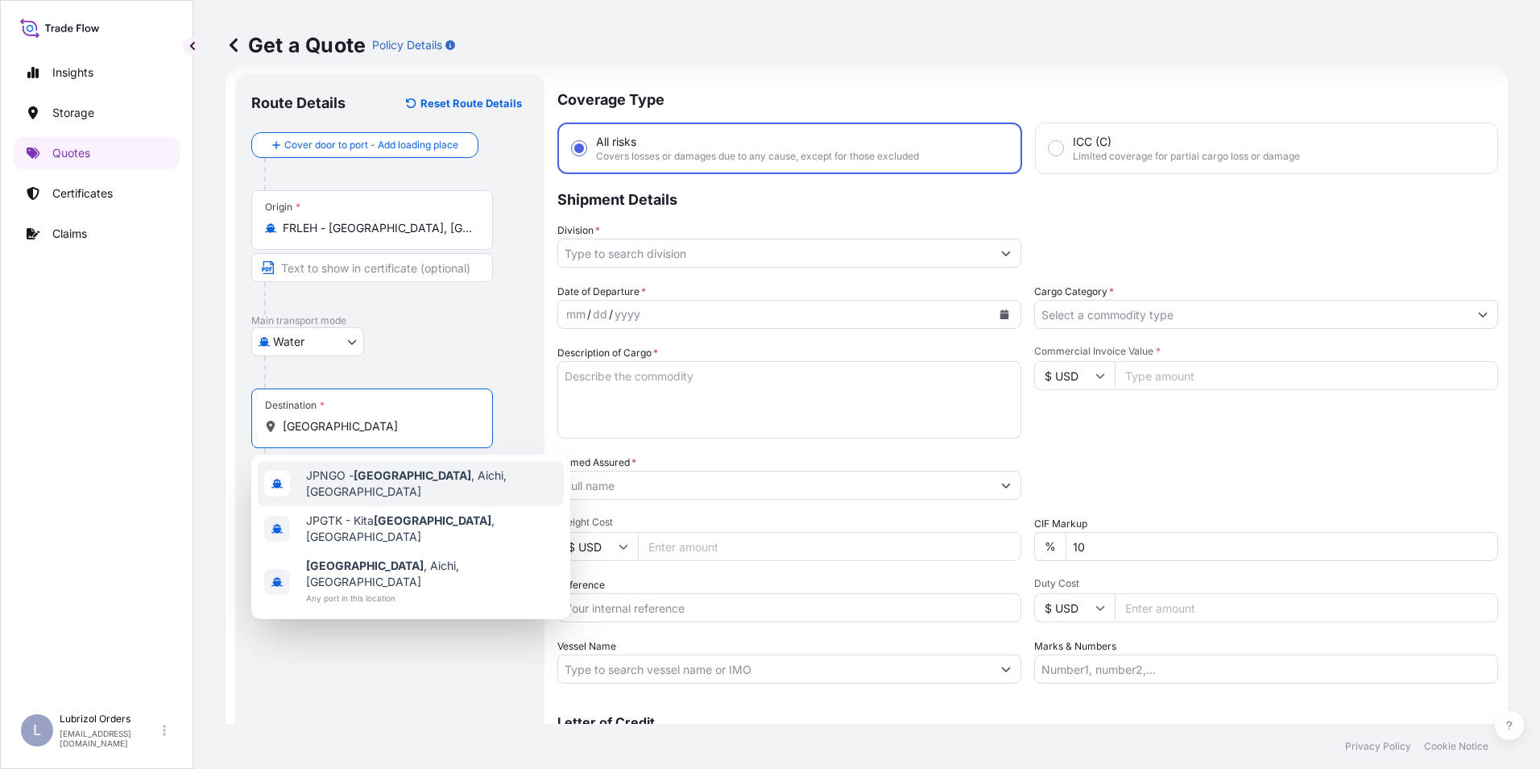
click at [349, 478] on span "JPNGO - [GEOGRAPHIC_DATA] , [GEOGRAPHIC_DATA], [GEOGRAPHIC_DATA]" at bounding box center [431, 483] width 251 height 32
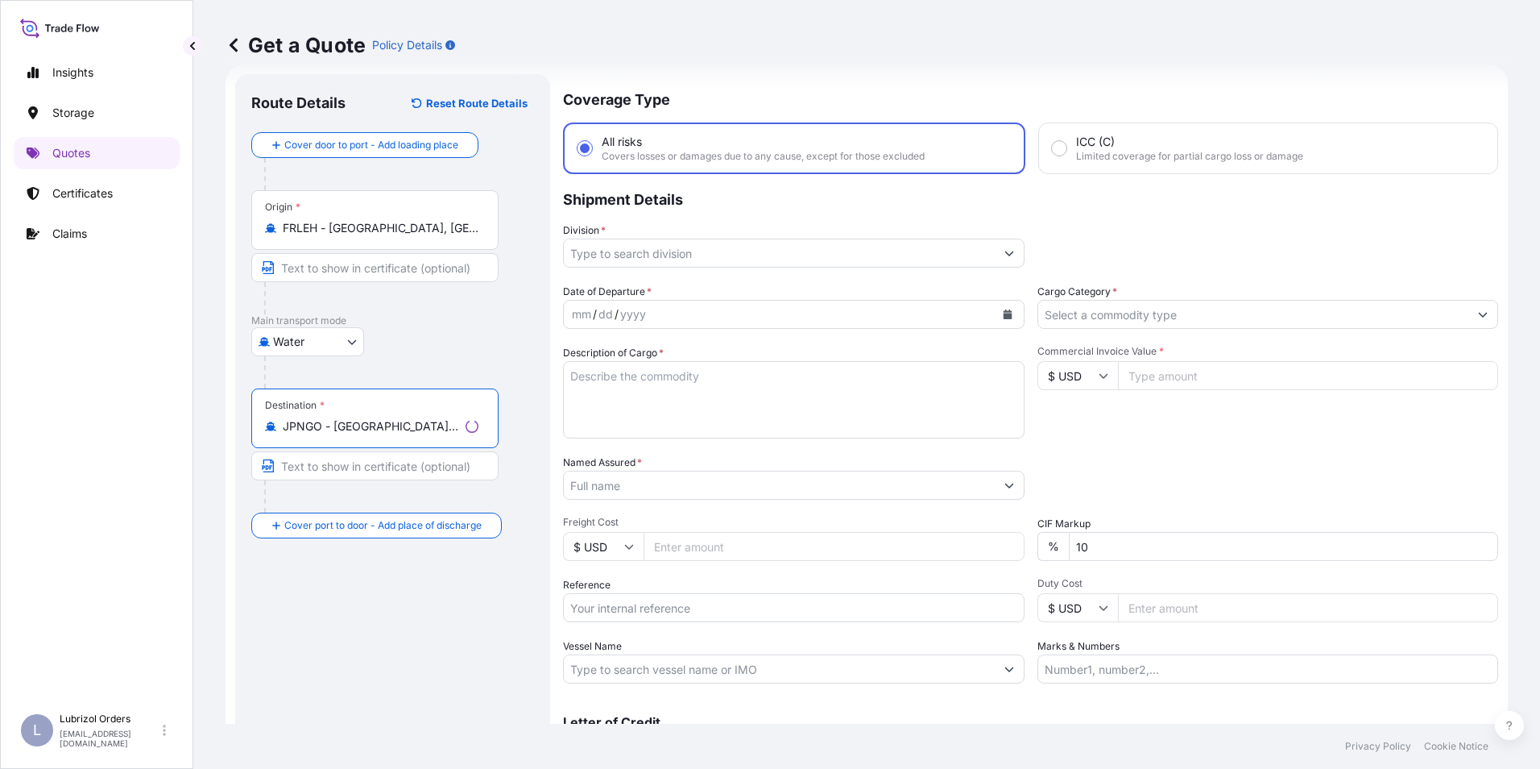
type input "JPNGO - [GEOGRAPHIC_DATA], [GEOGRAPHIC_DATA], [GEOGRAPHIC_DATA]"
click at [703, 257] on input "Division *" at bounding box center [779, 252] width 431 height 29
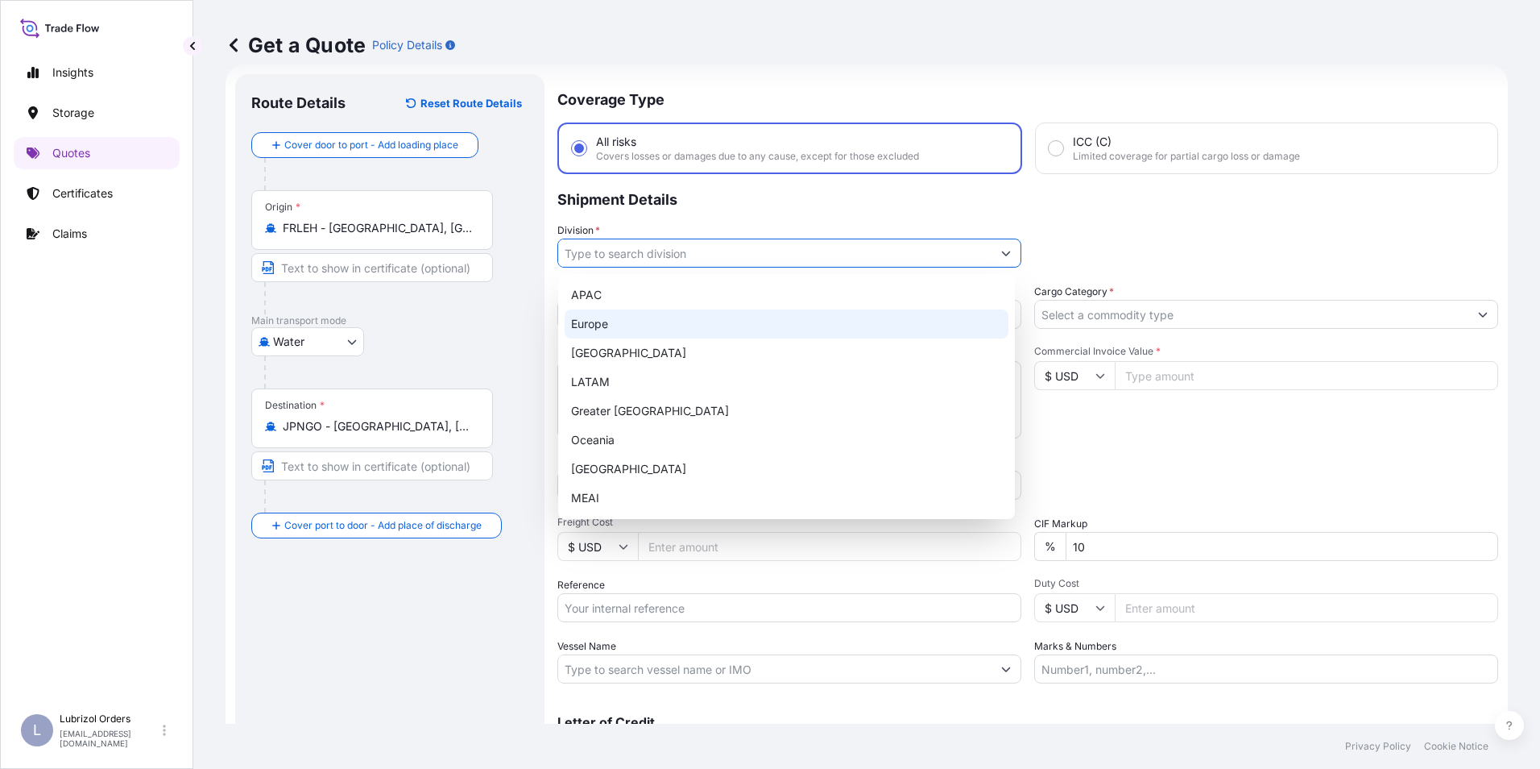
click at [625, 330] on div "Europe" at bounding box center [787, 323] width 444 height 29
type input "Europe"
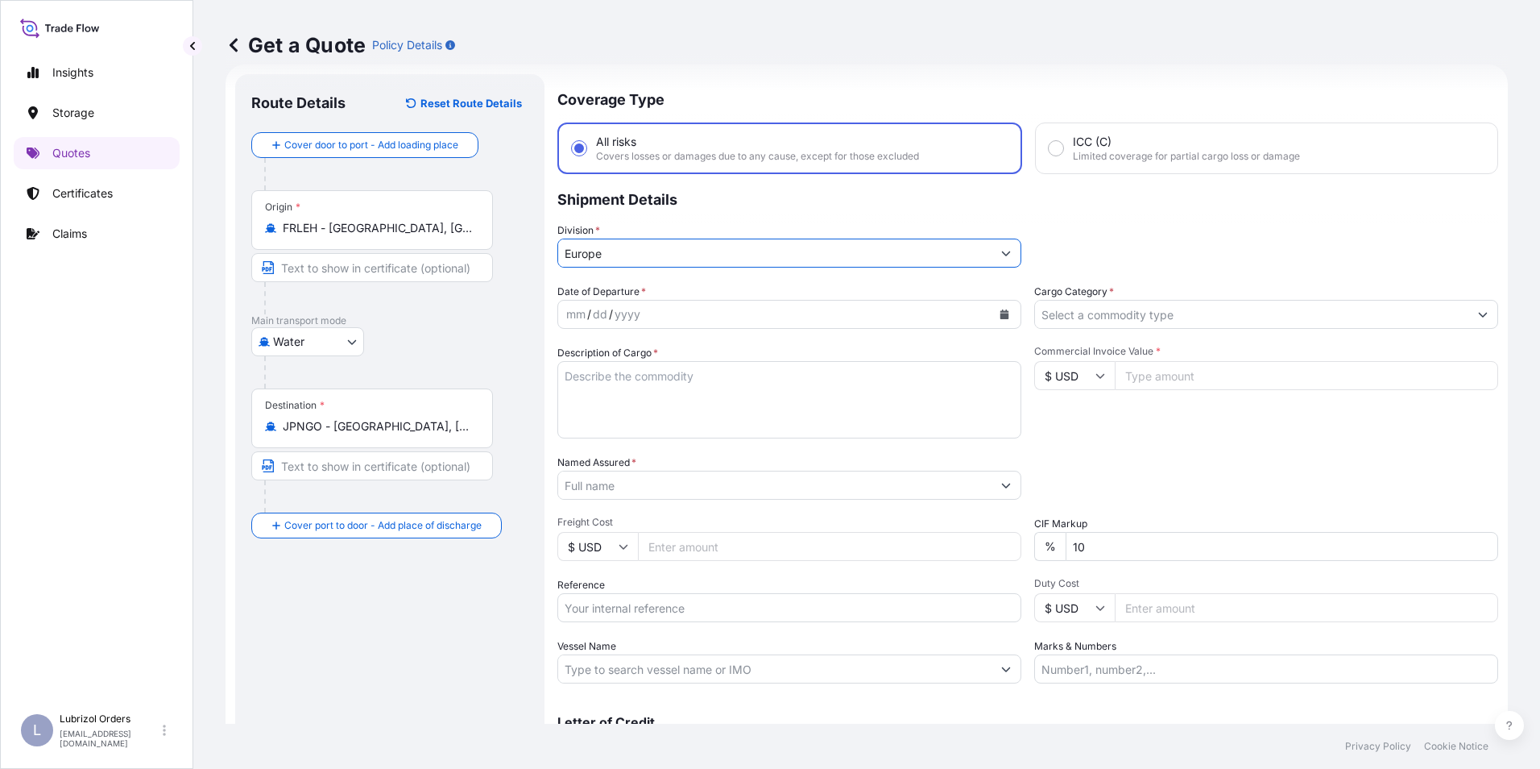
click at [1085, 321] on input "Cargo Category *" at bounding box center [1251, 314] width 433 height 29
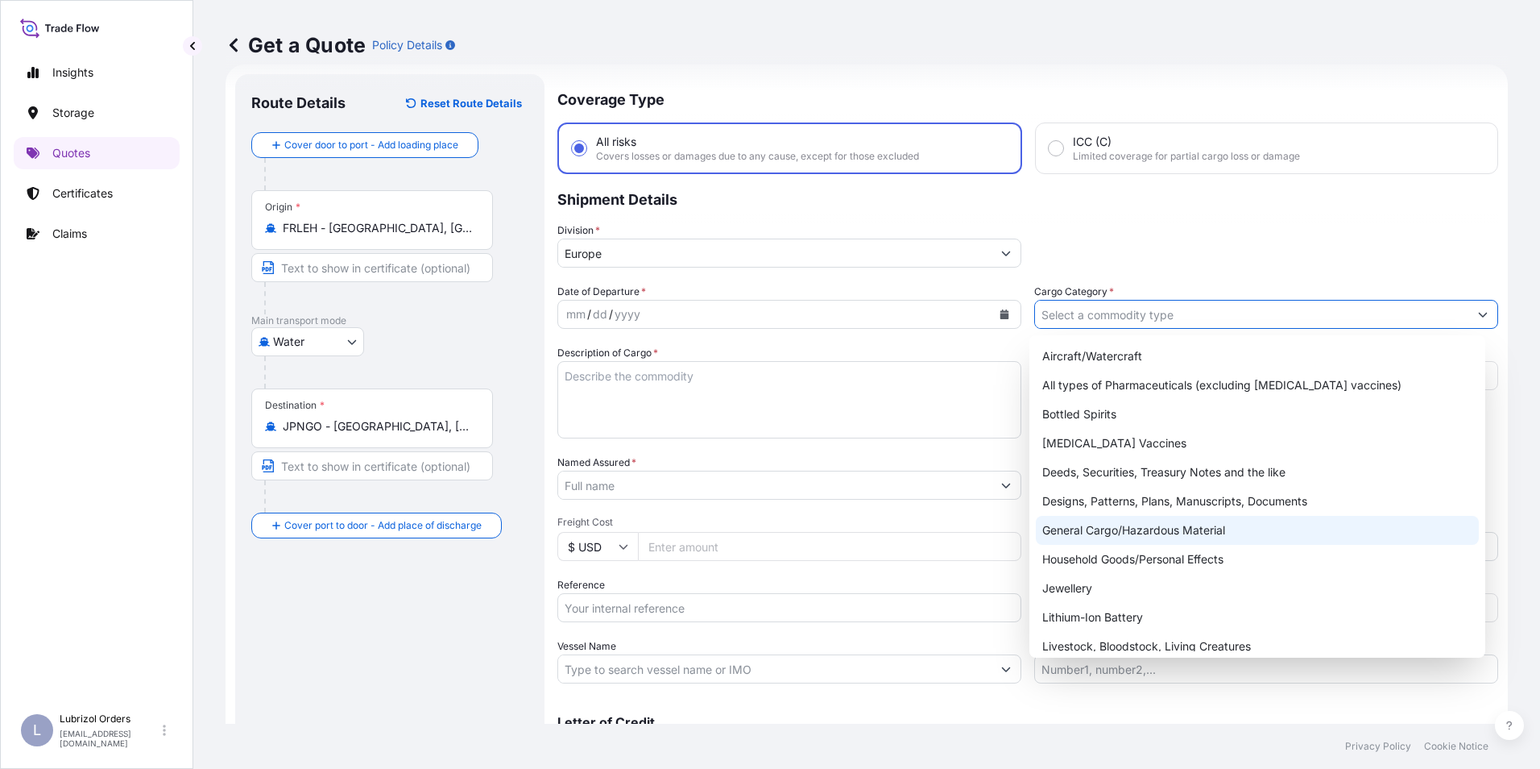
click at [1122, 528] on div "General Cargo/Hazardous Material" at bounding box center [1258, 530] width 444 height 29
type input "General Cargo/Hazardous Material"
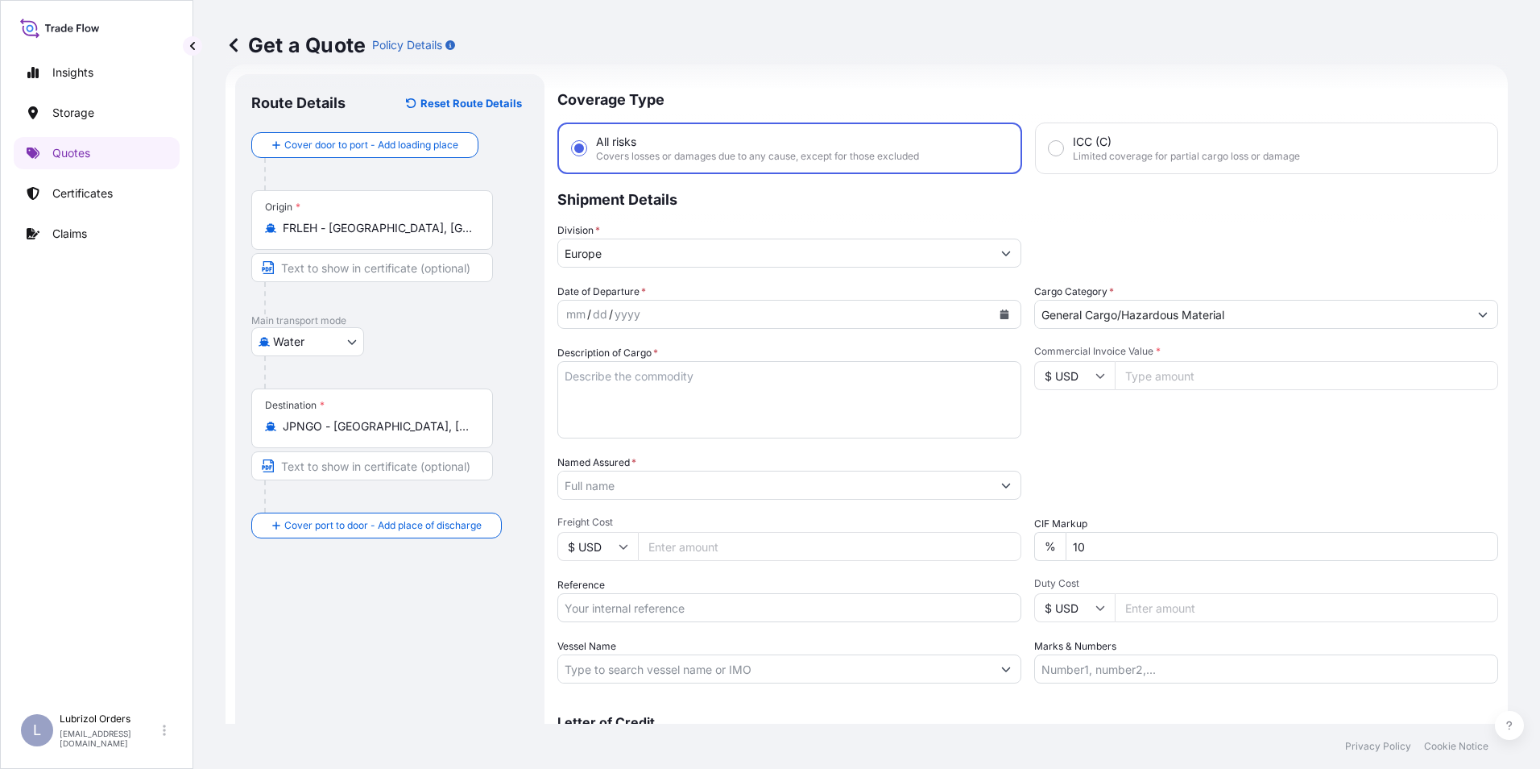
click at [1059, 383] on input "$ USD" at bounding box center [1074, 375] width 81 height 29
click at [1063, 423] on div "€ EUR" at bounding box center [1069, 419] width 68 height 31
type input "€ EUR"
click at [624, 487] on input "Named Assured *" at bounding box center [774, 484] width 433 height 29
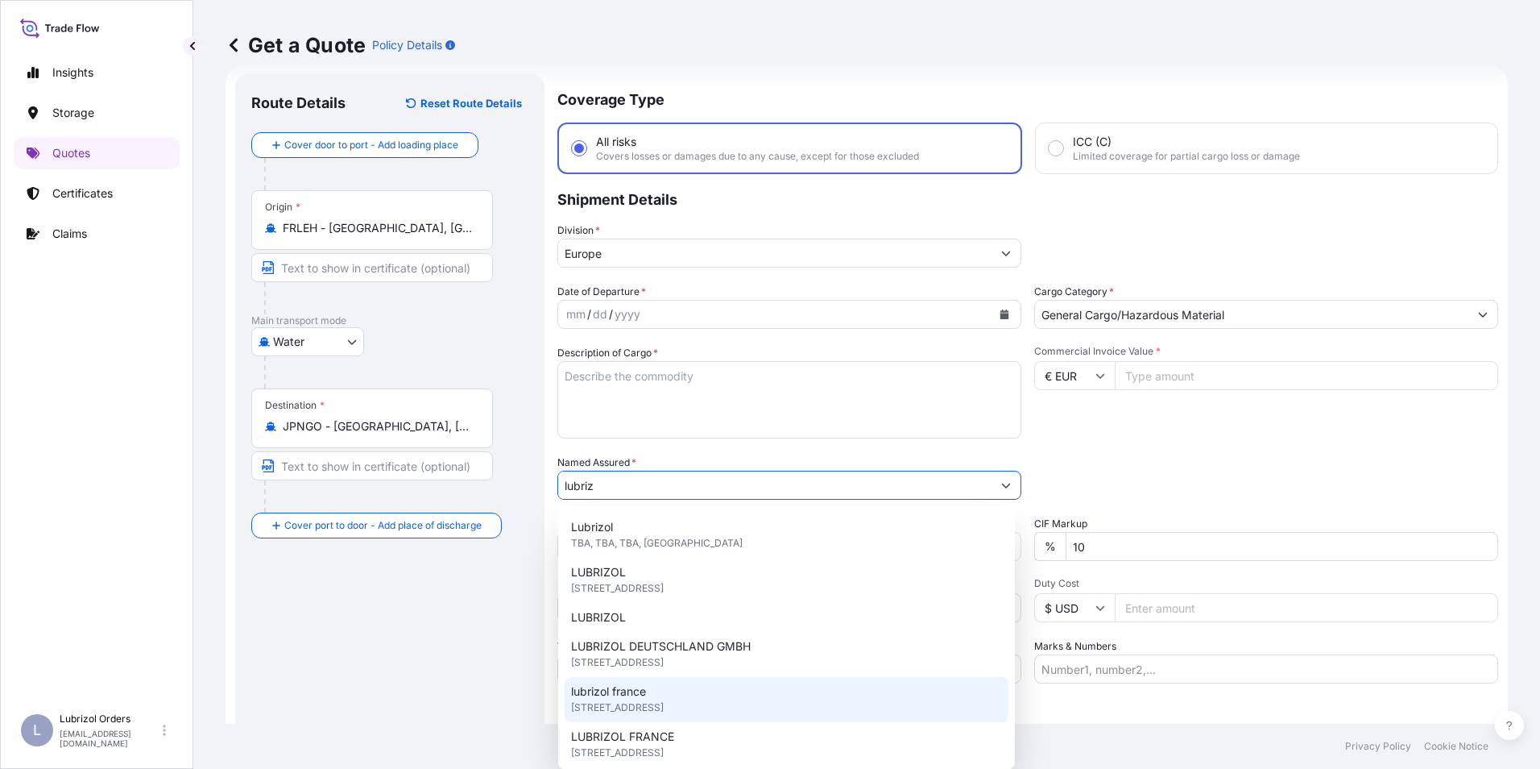
click at [653, 701] on span "[STREET_ADDRESS]" at bounding box center [617, 707] width 93 height 16
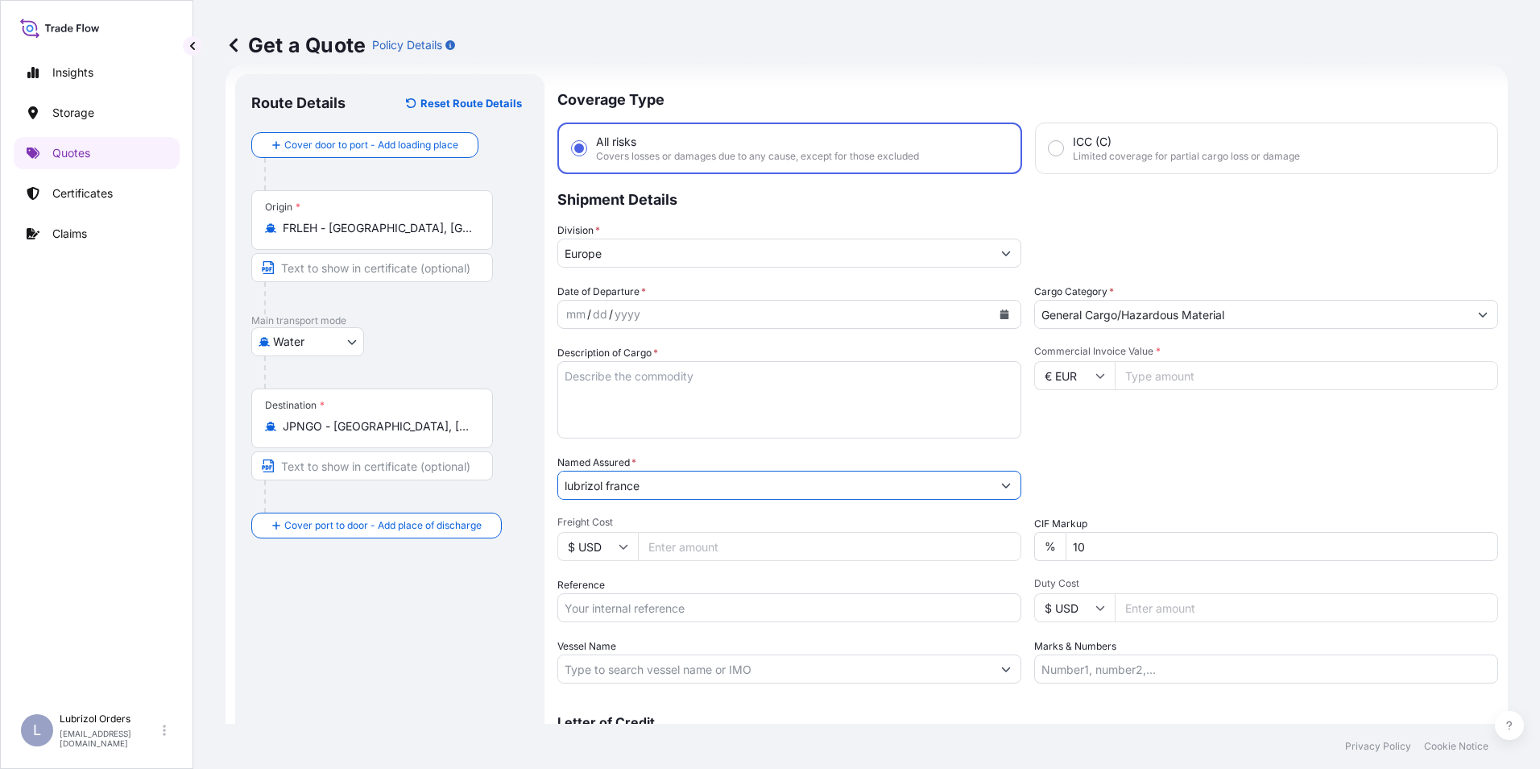
type input "lubrizol france"
click at [664, 611] on input "Reference" at bounding box center [789, 607] width 464 height 29
paste input "1155543096"
type input "1155543096"
click at [569, 313] on div "mm" at bounding box center [576, 314] width 23 height 19
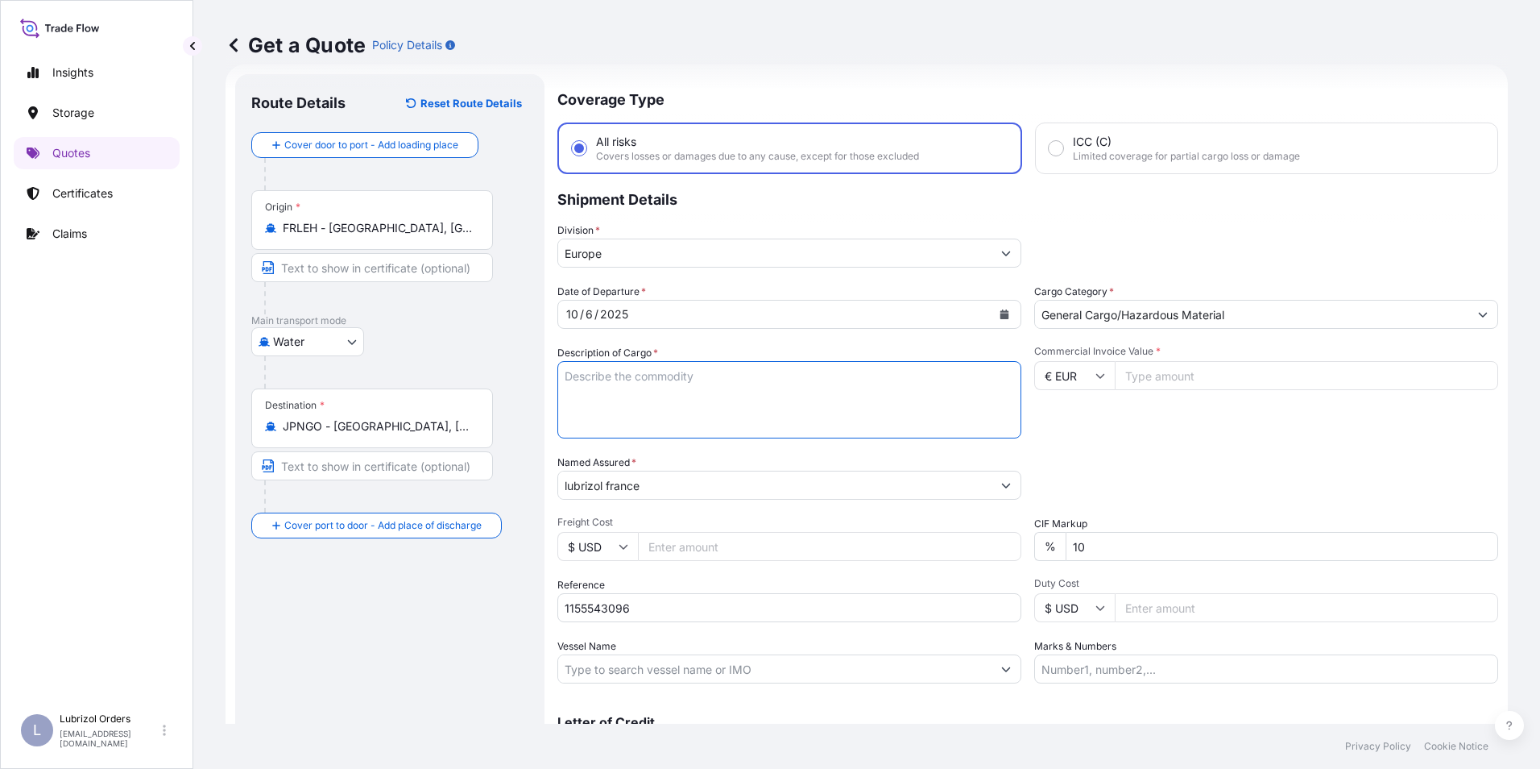
paste textarea "8 DRUMS OF ANGLAMOL (R) 6087N STD BLACK AND YELLOW NW 1688 KGS GW 1800 KGS LOAD…"
click at [603, 383] on textarea "Description of Cargo *" at bounding box center [789, 399] width 464 height 77
type textarea "8 DRUMS OF ANGLAMOL (R) 6087N STD BLACK AND YELLOW NW 1688 KGS GW 1800 KGS LOAD…"
click at [1155, 376] on input "Commercial Invoice Value *" at bounding box center [1306, 375] width 383 height 29
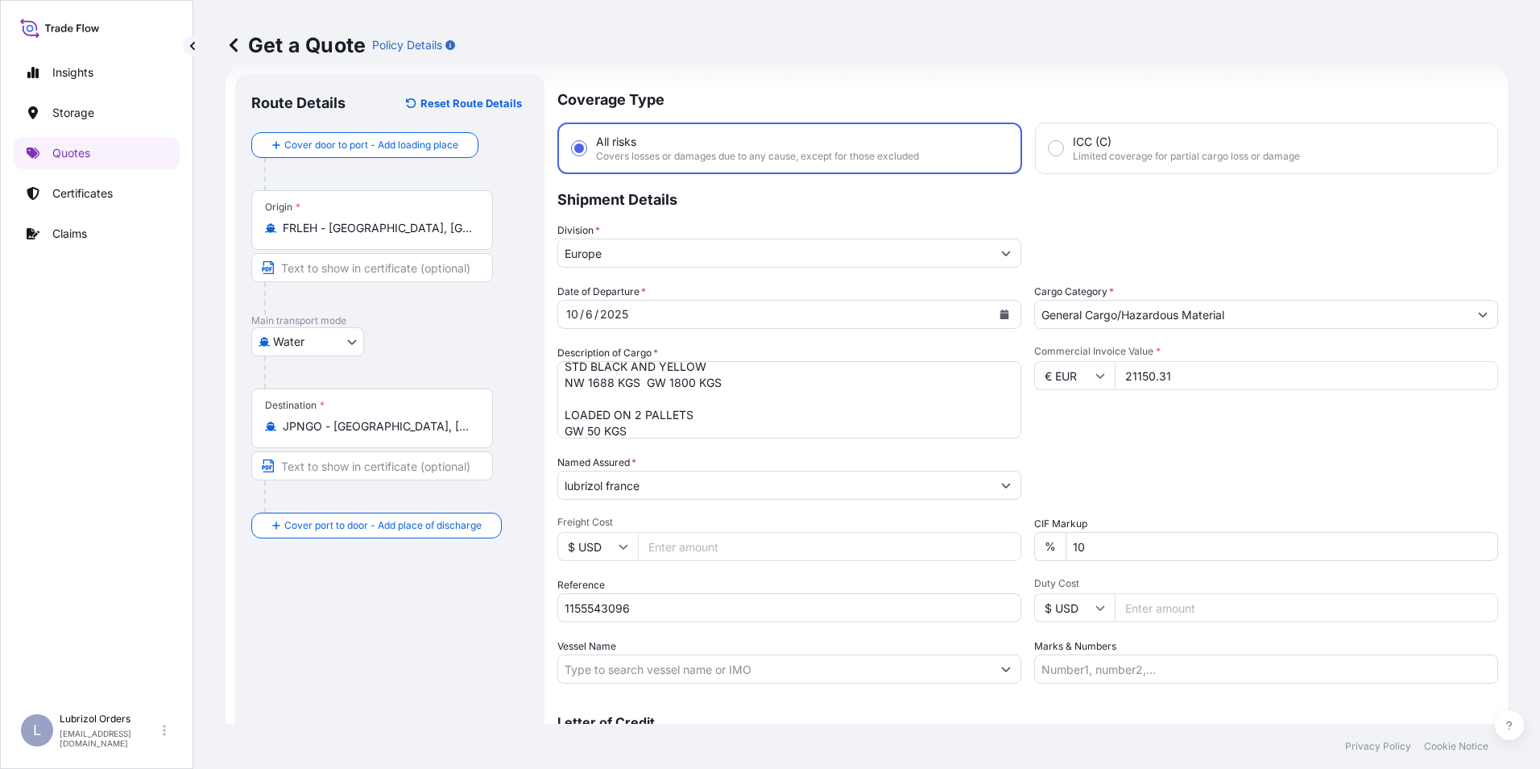
type input "21150.31"
click at [1121, 437] on div "Commercial Invoice Value * € EUR 21150.31" at bounding box center [1266, 391] width 464 height 93
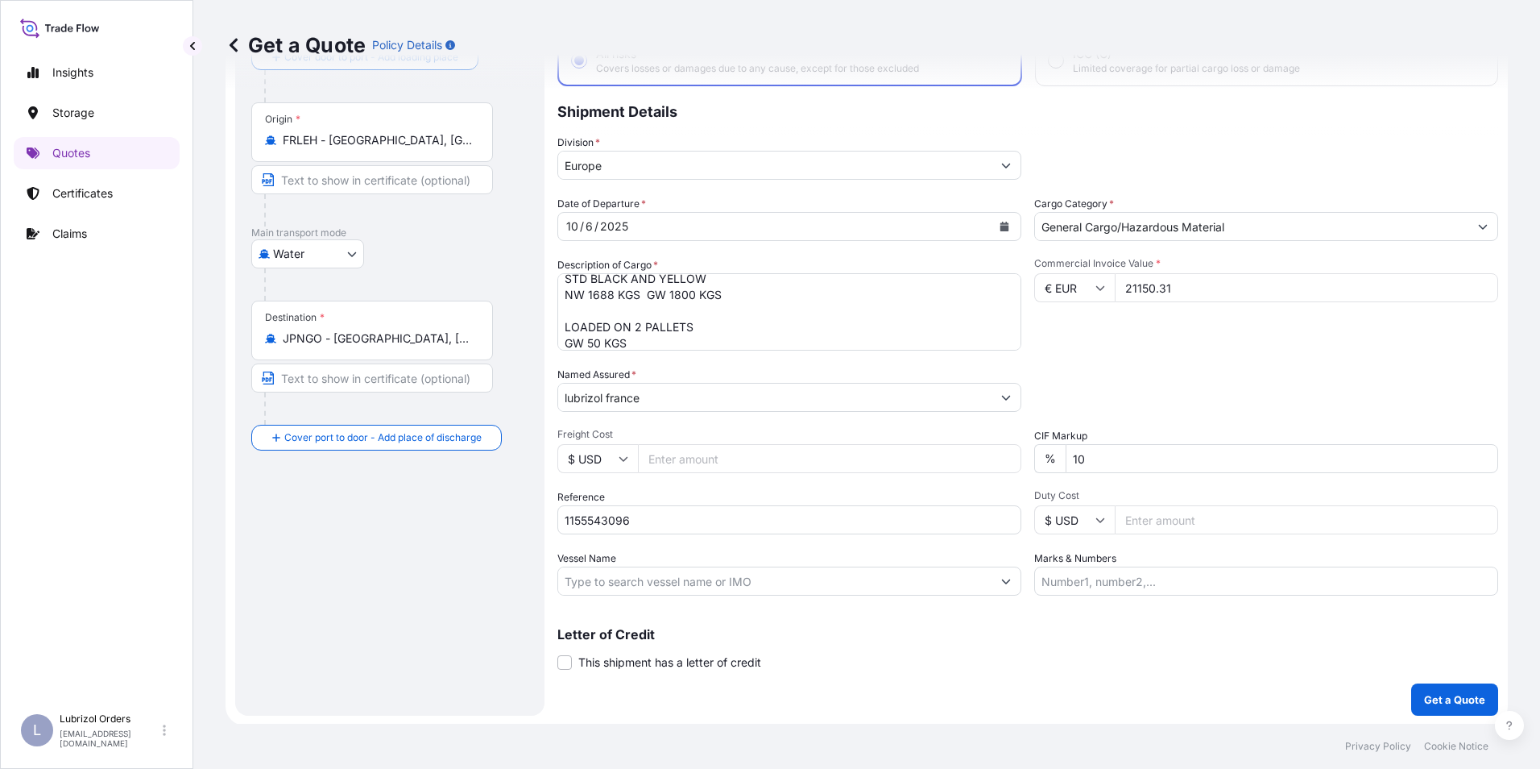
scroll to position [115, 0]
click at [1436, 690] on p "Get a Quote" at bounding box center [1454, 698] width 61 height 16
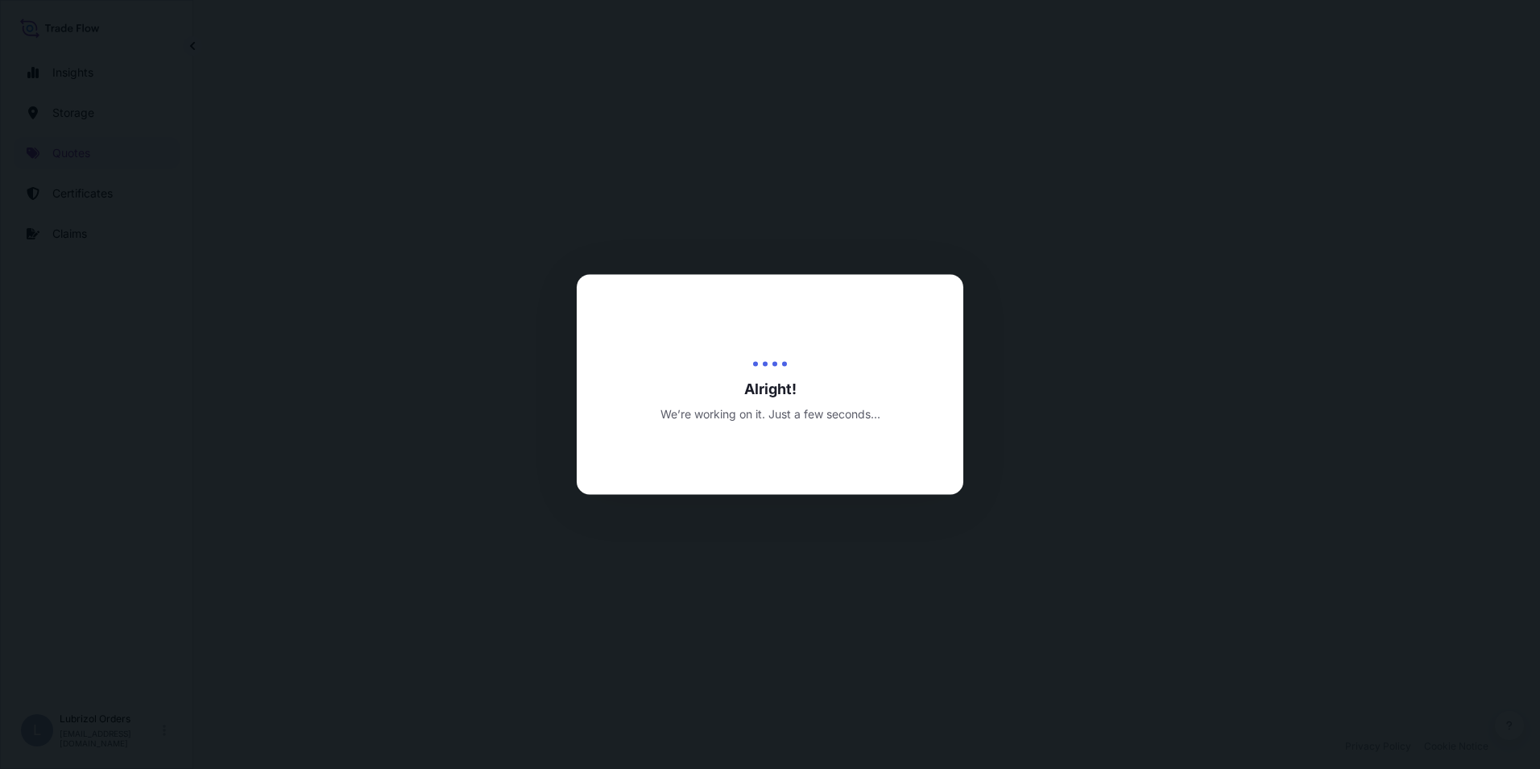
select select "Water"
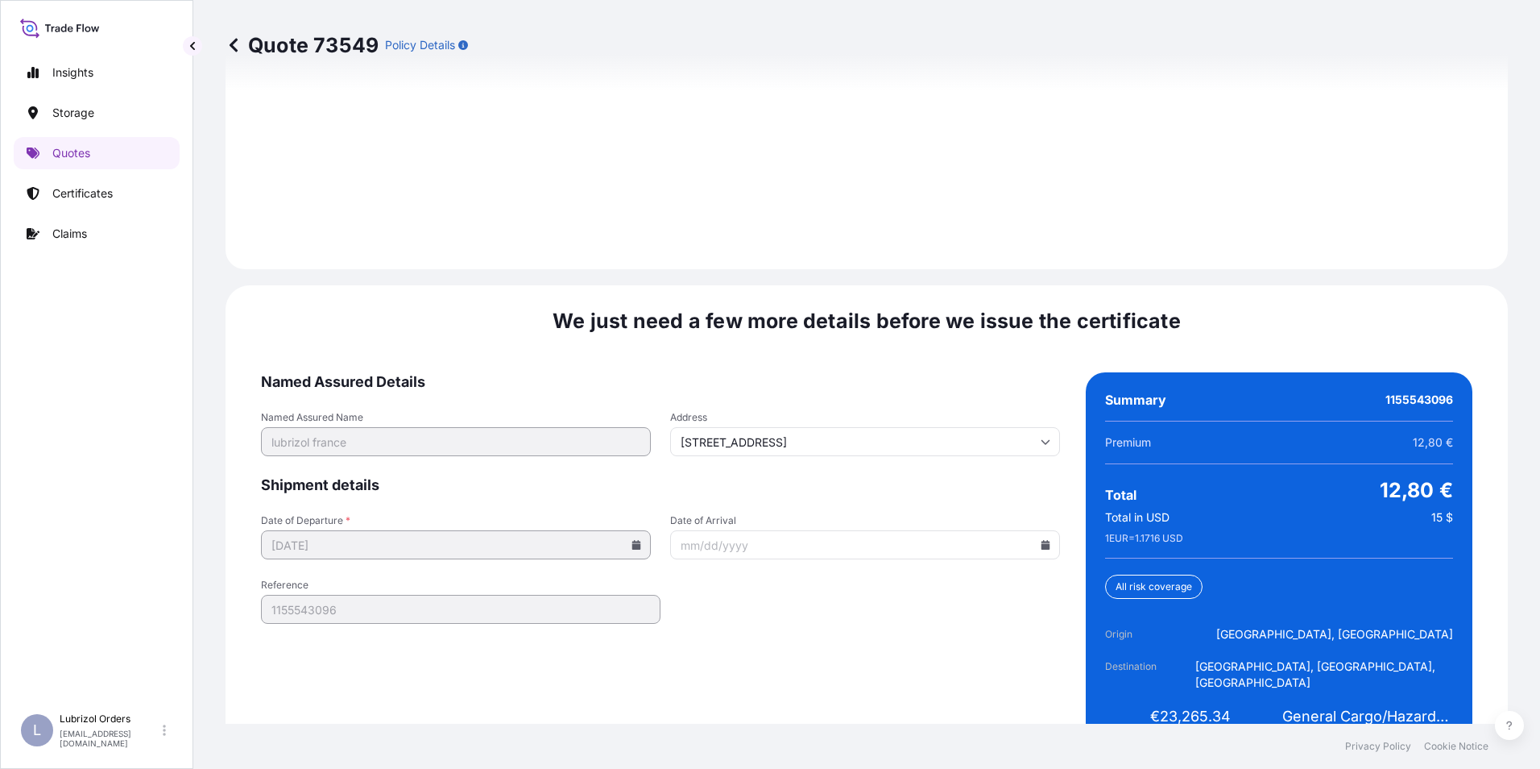
scroll to position [2304, 0]
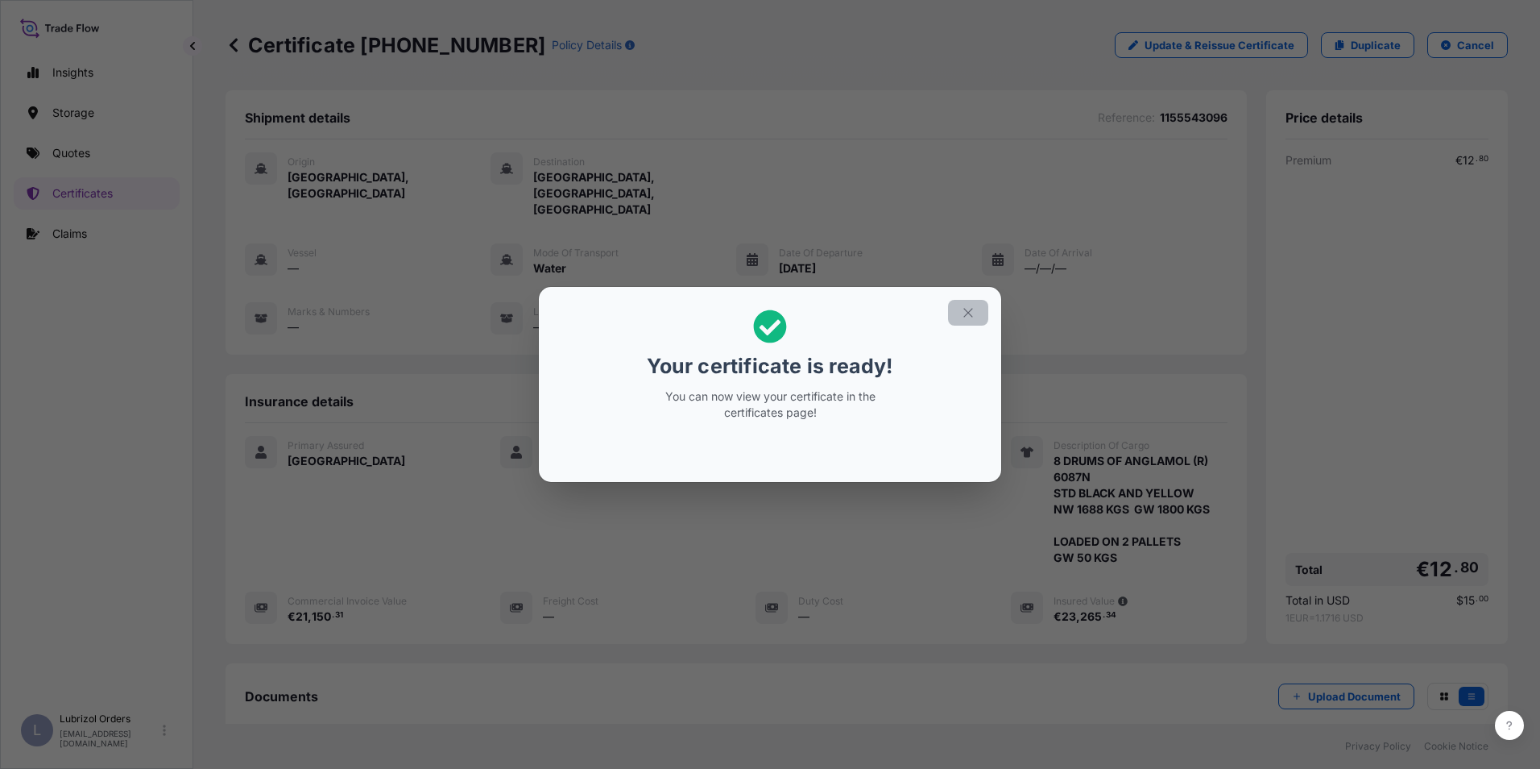
click at [972, 314] on icon "button" at bounding box center [968, 312] width 15 height 15
